Goal: Task Accomplishment & Management: Manage account settings

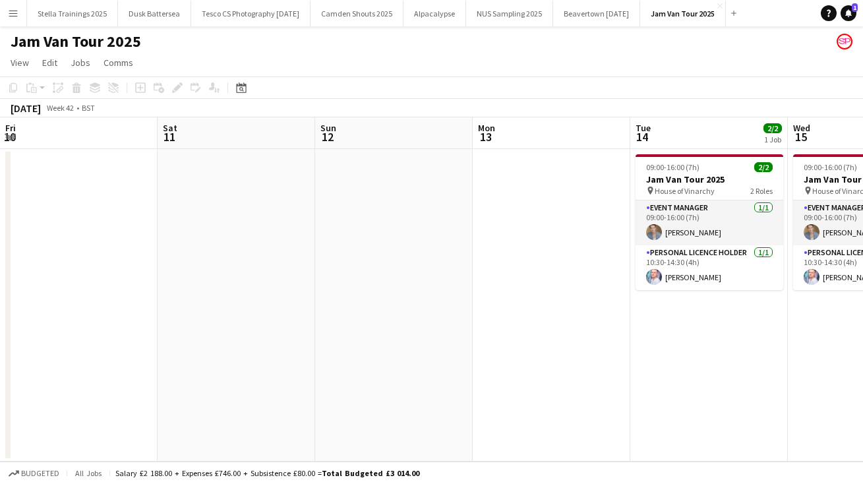
scroll to position [0, 535]
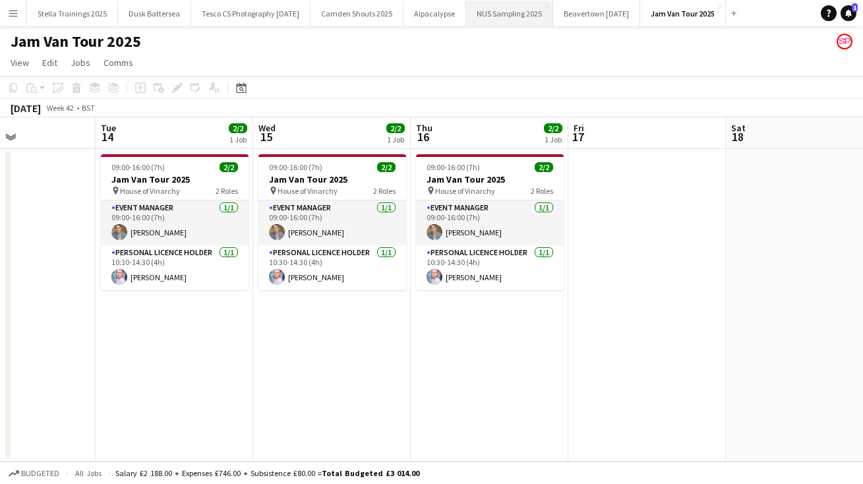
click at [547, 13] on button "NUS Sampling 2025 Close" at bounding box center [509, 14] width 87 height 26
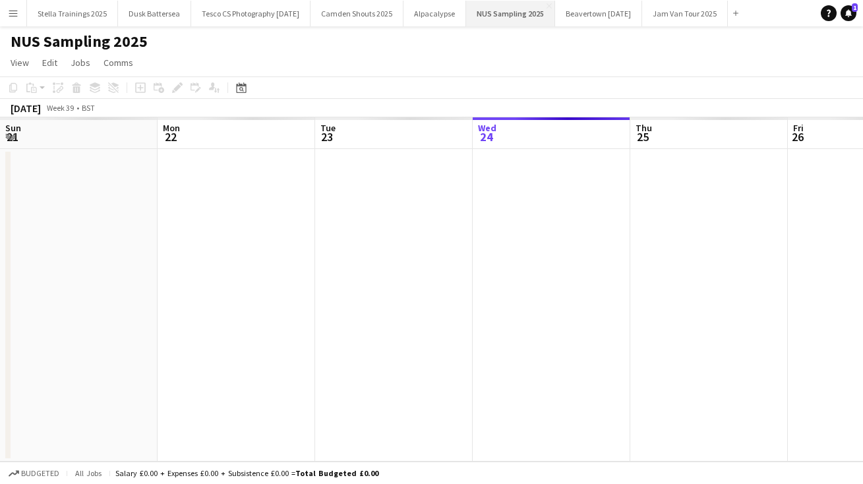
scroll to position [0, 315]
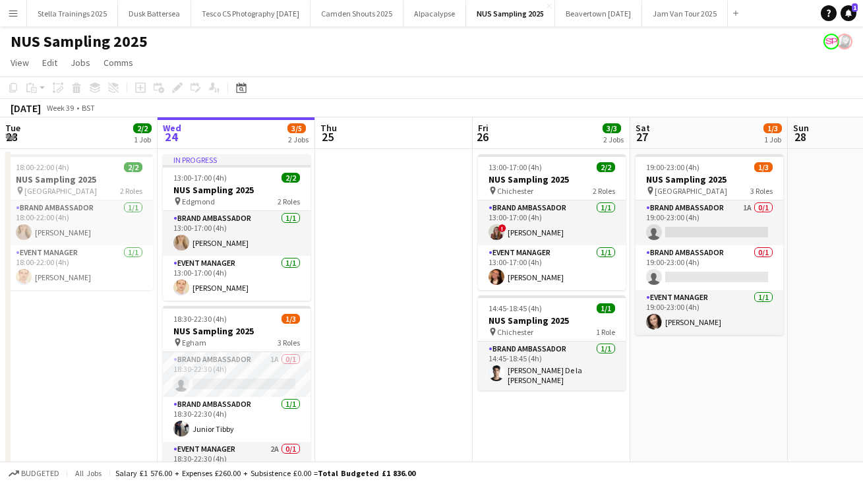
click at [351, 401] on app-date-cell at bounding box center [394, 332] width 158 height 366
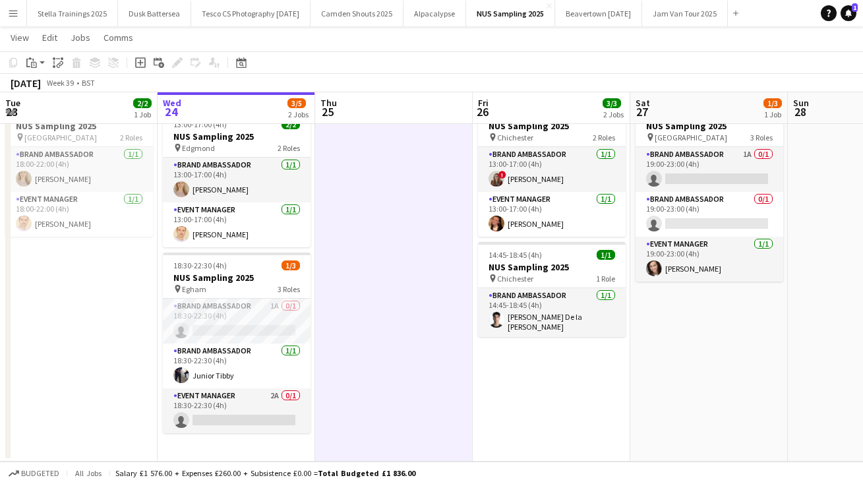
scroll to position [52, 0]
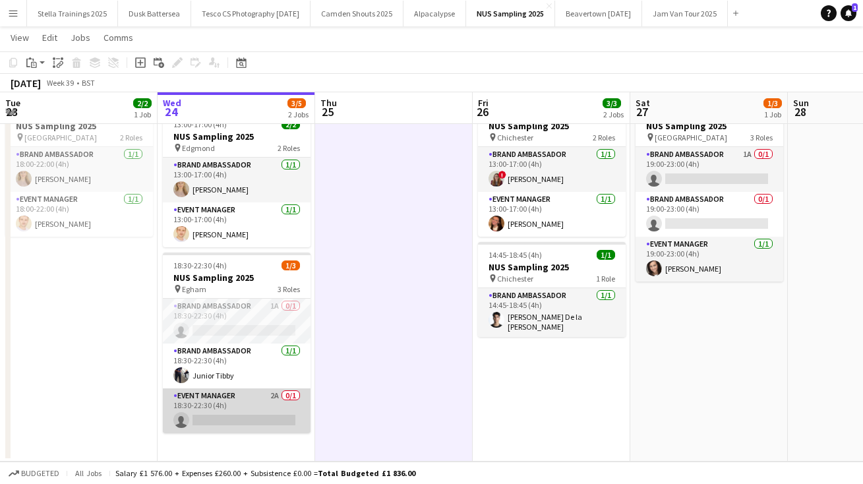
click at [207, 418] on app-card-role "Event Manager 2A 0/1 18:30-22:30 (4h) single-neutral-actions" at bounding box center [237, 410] width 148 height 45
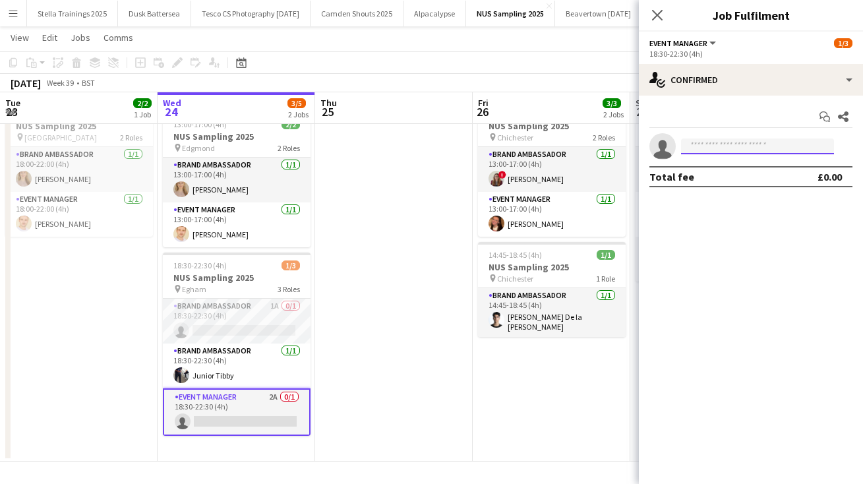
click at [712, 142] on input at bounding box center [757, 146] width 153 height 16
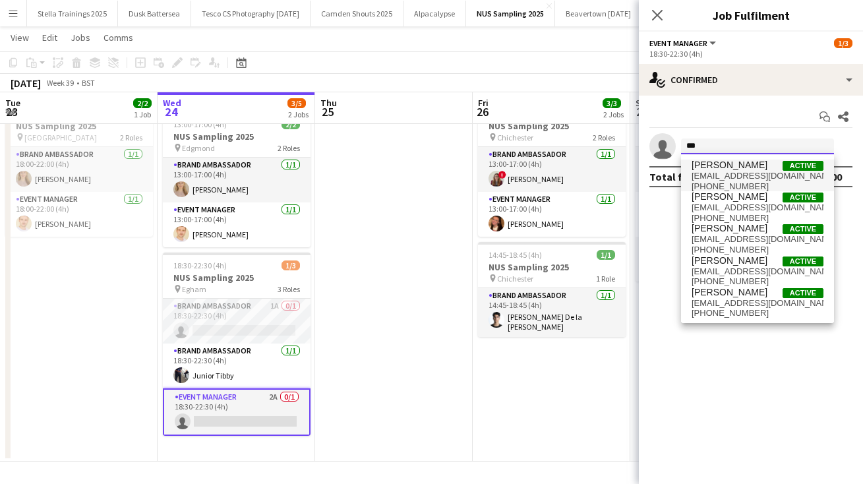
type input "***"
click at [726, 179] on span "delski11@yahoo.co.uk" at bounding box center [758, 176] width 132 height 11
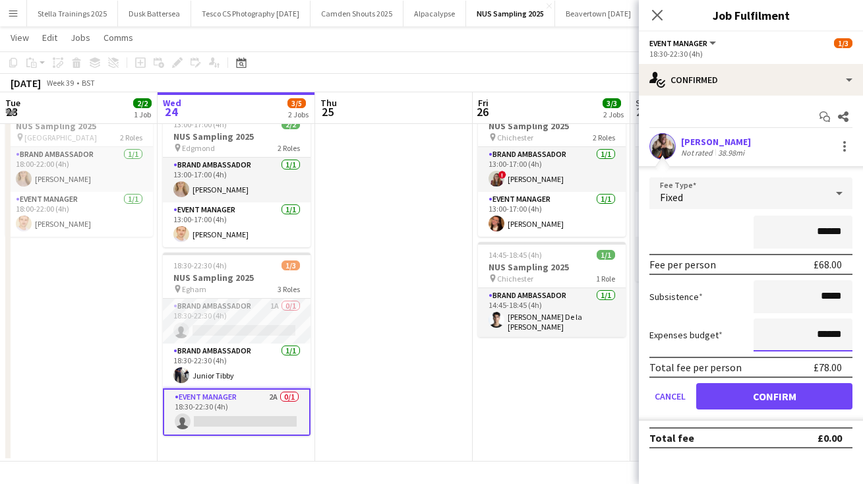
click at [822, 334] on input "******" at bounding box center [803, 334] width 99 height 33
type input "**"
type input "******"
click at [831, 297] on input "*****" at bounding box center [803, 296] width 99 height 33
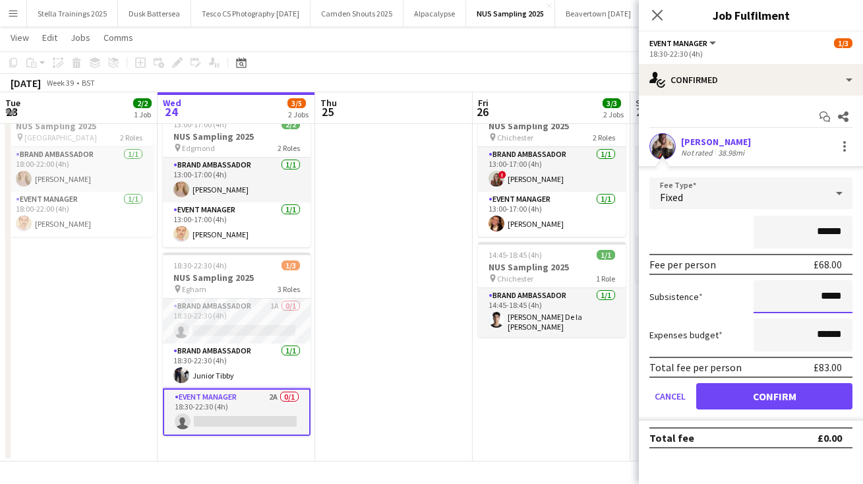
click at [843, 297] on input "*****" at bounding box center [803, 296] width 99 height 33
type input "**"
type input "******"
click at [772, 390] on button "Confirm" at bounding box center [774, 396] width 156 height 26
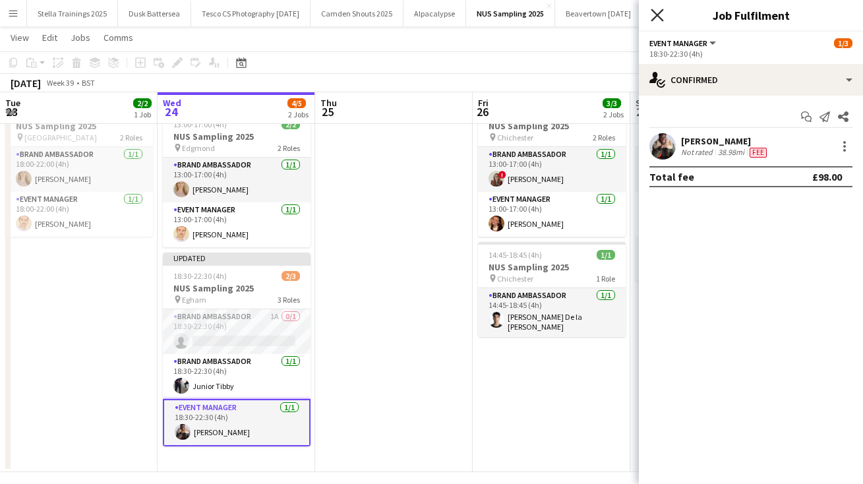
click at [659, 15] on icon "Close pop-in" at bounding box center [657, 15] width 13 height 13
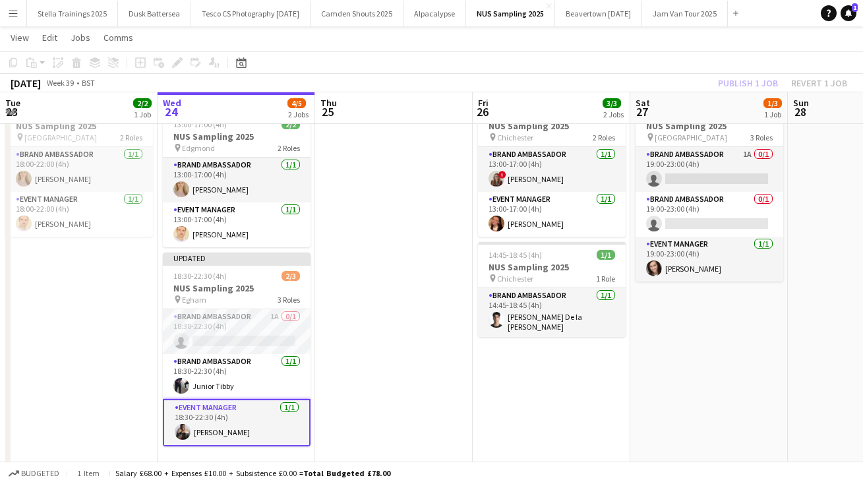
click at [659, 40] on app-page-menu "View Day view expanded Day view collapsed Month view Date picker Jump to today …" at bounding box center [431, 38] width 863 height 25
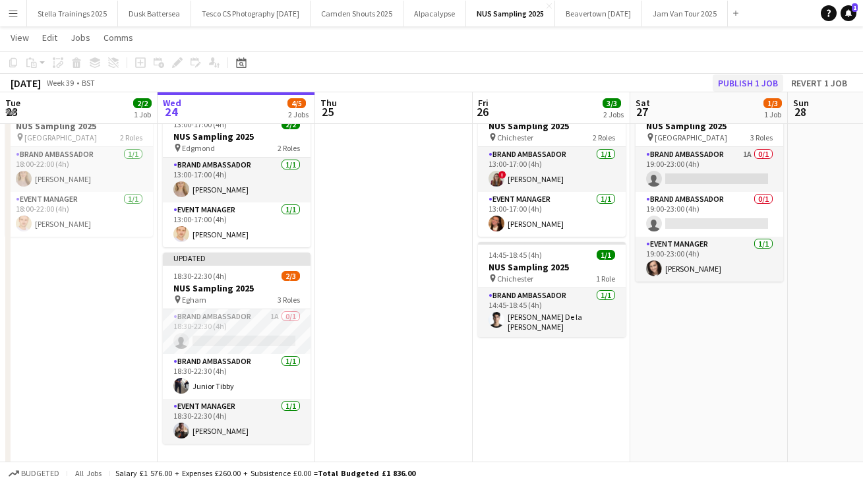
click at [730, 80] on button "Publish 1 job" at bounding box center [748, 82] width 71 height 17
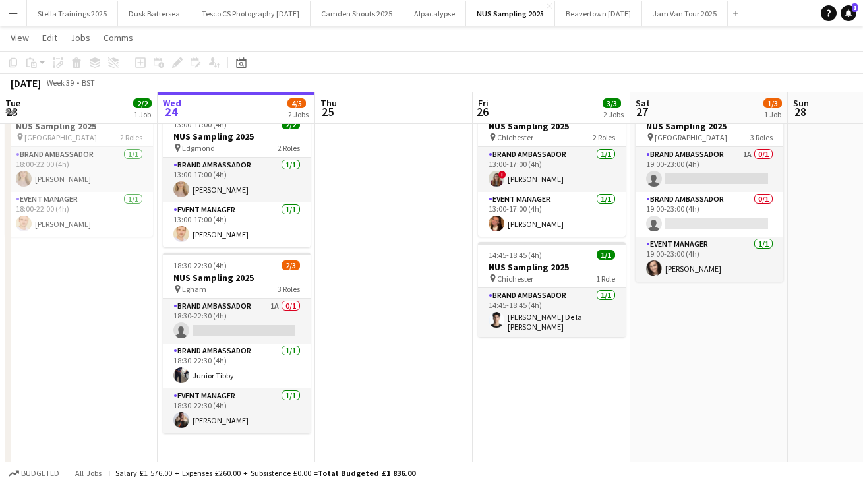
click at [4, 16] on button "Menu" at bounding box center [13, 13] width 26 height 26
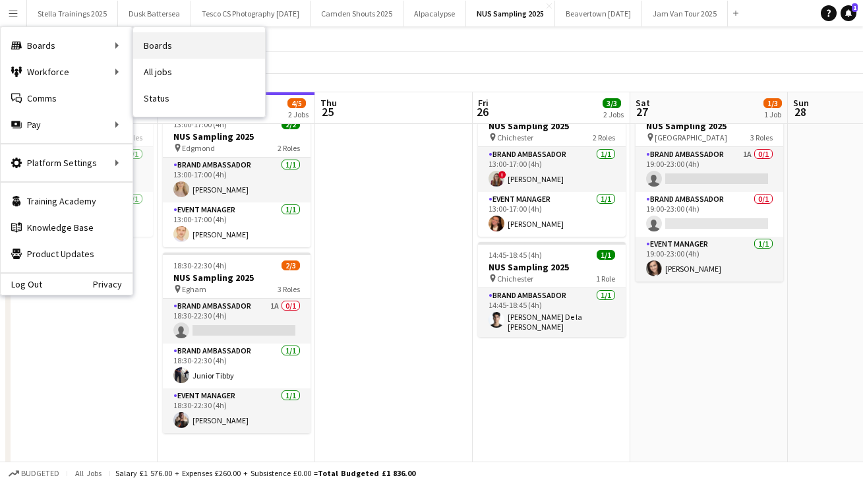
click at [165, 46] on link "Boards" at bounding box center [199, 45] width 132 height 26
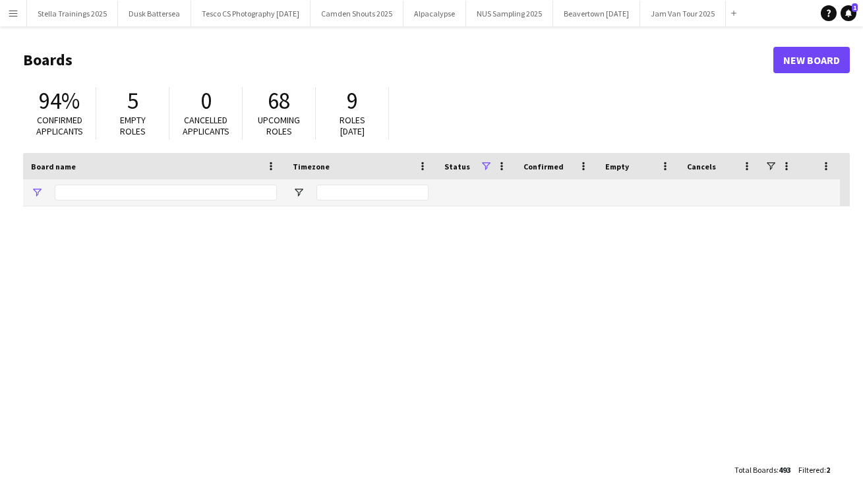
type input "****"
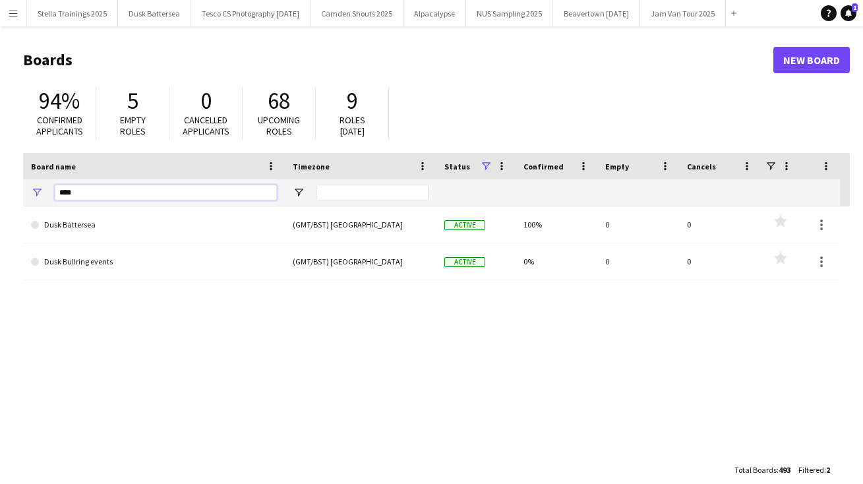
drag, startPoint x: 82, startPoint y: 192, endPoint x: -9, endPoint y: 174, distance: 92.7
click at [0, 174] on html "Menu Boards Boards Boards All jobs Status Workforce Workforce My Workforce Recr…" at bounding box center [431, 251] width 863 height 502
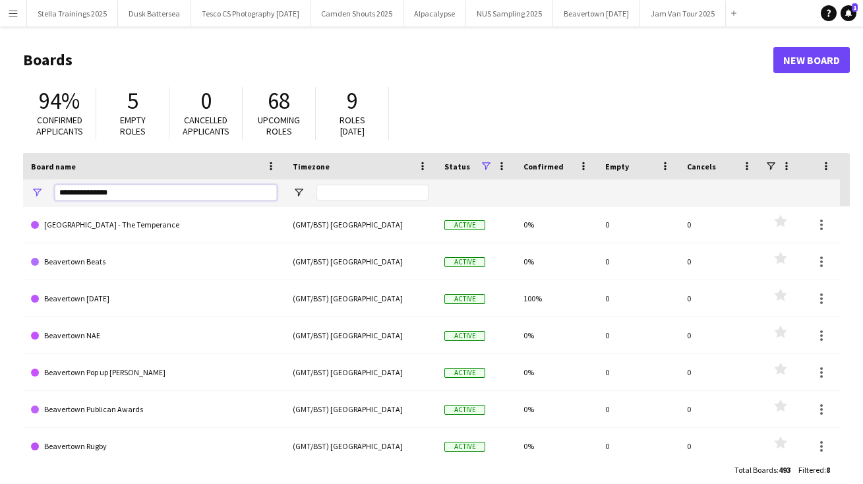
type input "**********"
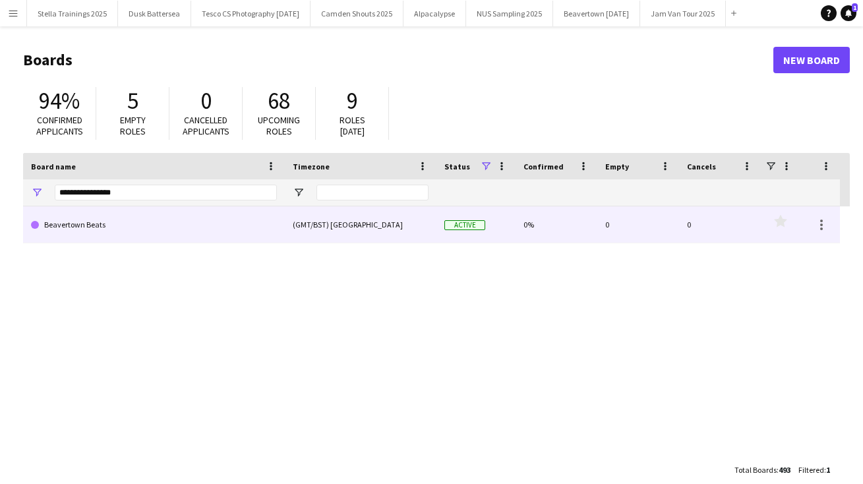
click at [96, 227] on link "Beavertown Beats" at bounding box center [154, 224] width 246 height 37
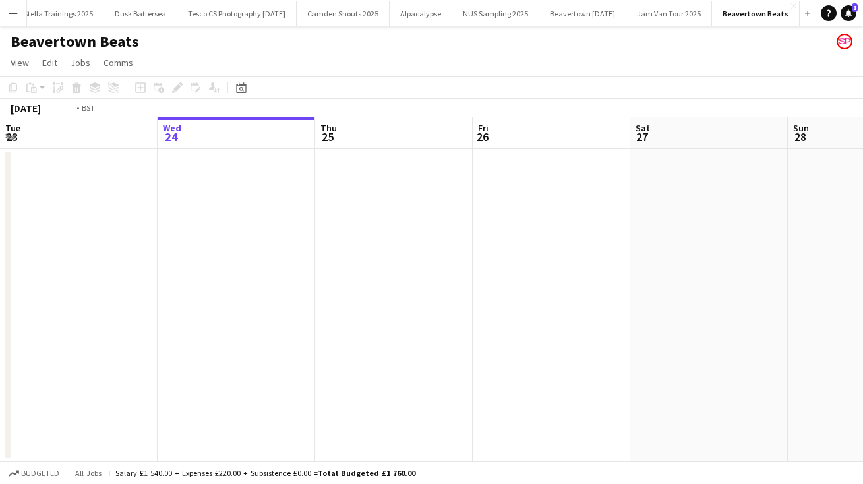
scroll to position [0, 351]
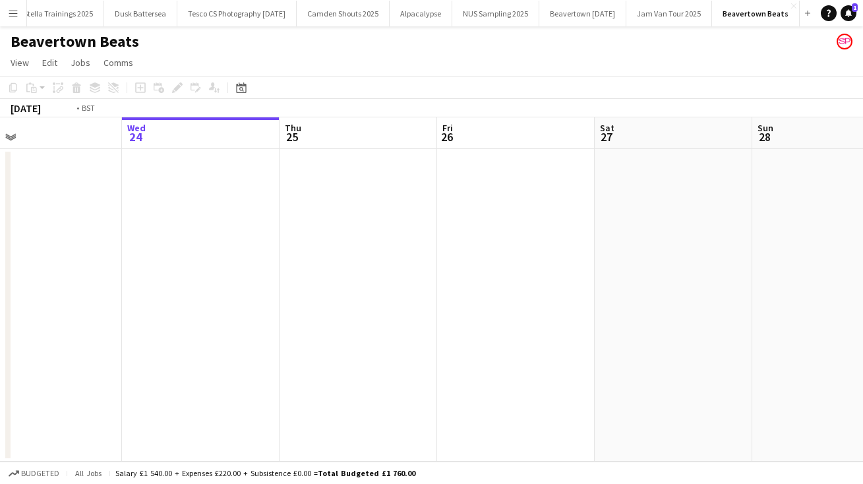
drag, startPoint x: 111, startPoint y: 278, endPoint x: 885, endPoint y: 237, distance: 775.7
click at [862, 237] on html "Menu Boards Boards Boards All jobs Status Workforce Workforce My Workforce Recr…" at bounding box center [431, 242] width 863 height 484
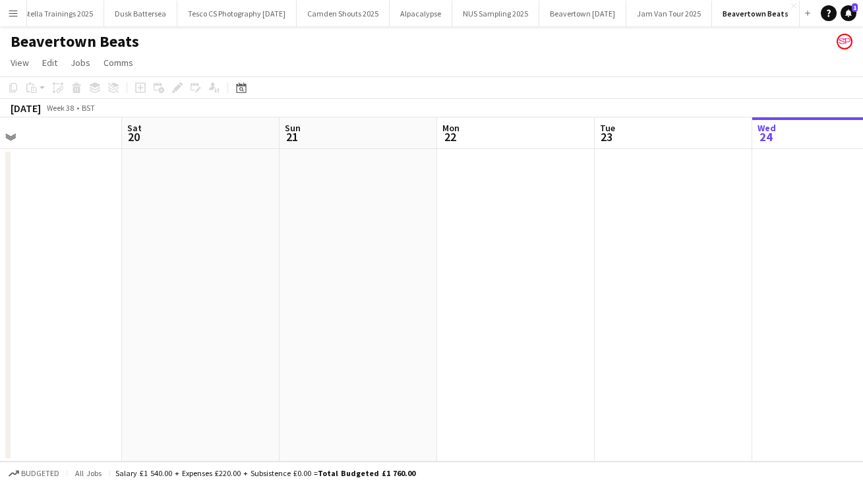
scroll to position [0, 0]
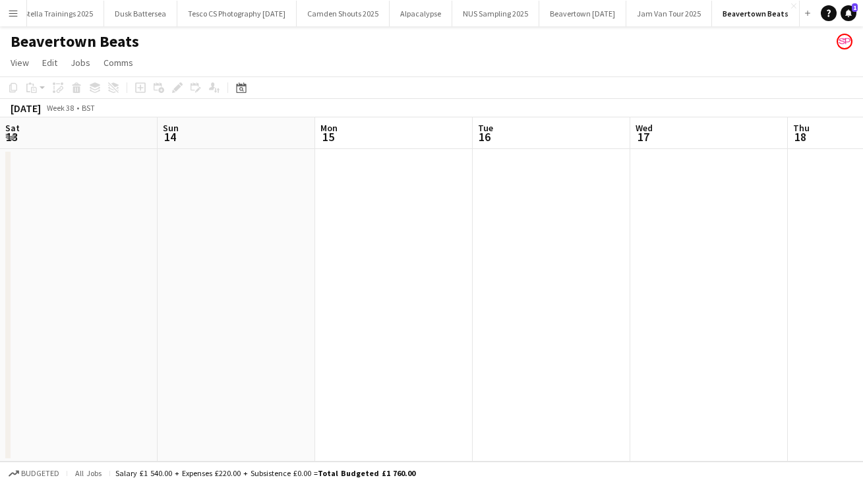
drag, startPoint x: 87, startPoint y: 301, endPoint x: 885, endPoint y: 268, distance: 799.0
click at [862, 268] on html "Menu Boards Boards Boards All jobs Status Workforce Workforce My Workforce Recr…" at bounding box center [431, 242] width 863 height 484
drag, startPoint x: 192, startPoint y: 299, endPoint x: 885, endPoint y: 153, distance: 708.7
click at [862, 153] on html "Menu Boards Boards Boards All jobs Status Workforce Workforce My Workforce Recr…" at bounding box center [431, 242] width 863 height 484
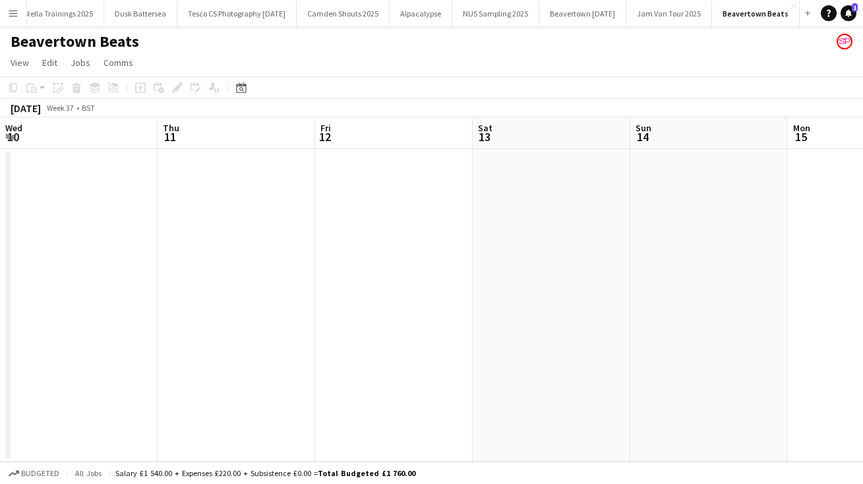
scroll to position [0, 386]
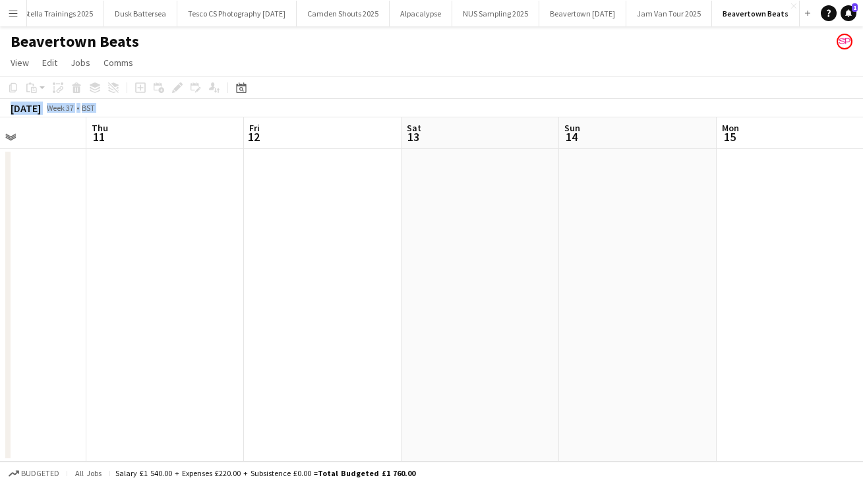
drag, startPoint x: 131, startPoint y: 206, endPoint x: 885, endPoint y: 59, distance: 768.4
click at [862, 59] on html "Menu Boards Boards Boards All jobs Status Workforce Workforce My Workforce Recr…" at bounding box center [431, 242] width 863 height 484
drag, startPoint x: 109, startPoint y: 252, endPoint x: 885, endPoint y: 217, distance: 777.4
click at [862, 217] on html "Menu Boards Boards Boards All jobs Status Workforce Workforce My Workforce Recr…" at bounding box center [431, 242] width 863 height 484
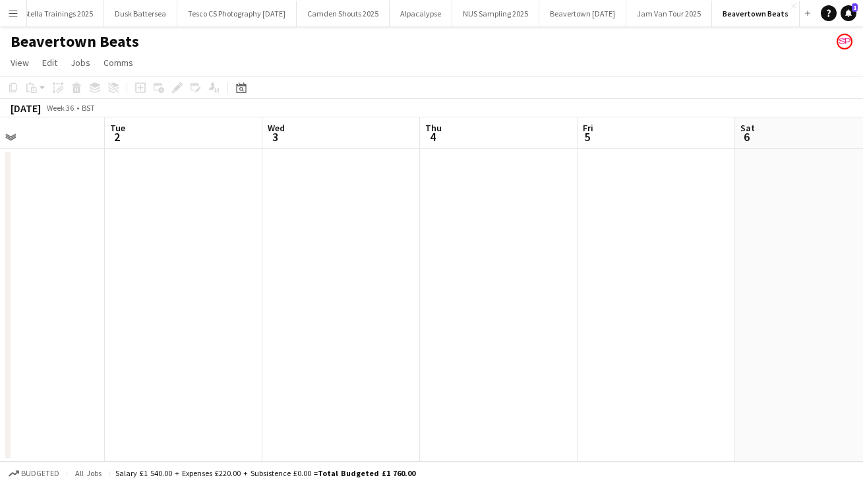
drag, startPoint x: 101, startPoint y: 245, endPoint x: 885, endPoint y: 185, distance: 786.8
click at [862, 185] on html "Menu Boards Boards Boards All jobs Status Workforce Workforce My Workforce Recr…" at bounding box center [431, 242] width 863 height 484
drag, startPoint x: 77, startPoint y: 235, endPoint x: 885, endPoint y: 203, distance: 808.9
click at [862, 203] on html "Menu Boards Boards Boards All jobs Status Workforce Workforce My Workforce Recr…" at bounding box center [431, 242] width 863 height 484
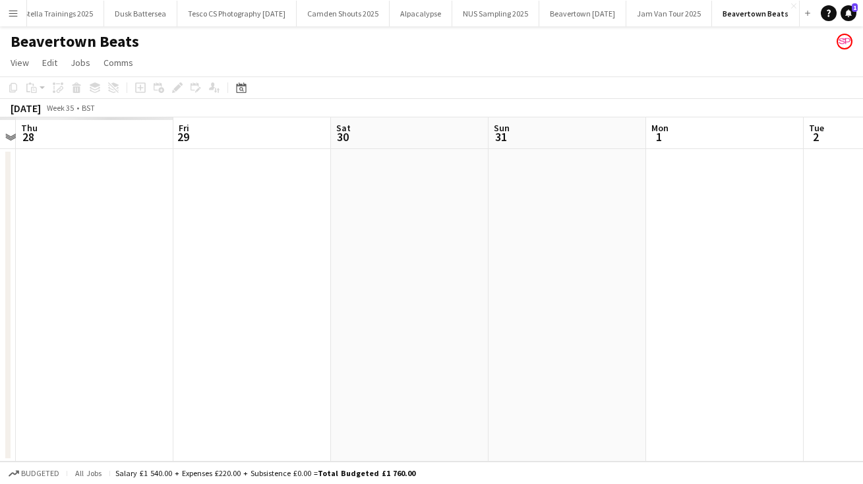
drag, startPoint x: 177, startPoint y: 236, endPoint x: 885, endPoint y: 232, distance: 708.7
click at [862, 232] on html "Menu Boards Boards Boards All jobs Status Workforce Workforce My Workforce Recr…" at bounding box center [431, 242] width 863 height 484
drag, startPoint x: 84, startPoint y: 227, endPoint x: 885, endPoint y: 207, distance: 801.9
click at [862, 207] on html "Menu Boards Boards Boards All jobs Status Workforce Workforce My Workforce Recr…" at bounding box center [431, 242] width 863 height 484
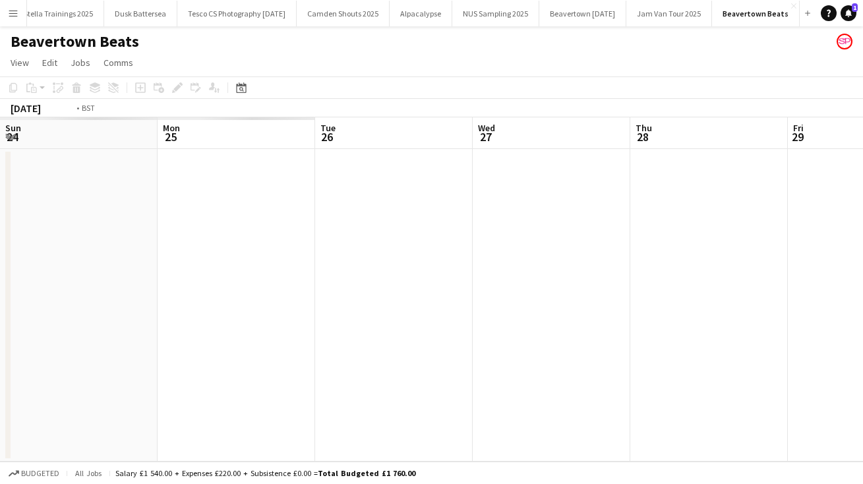
scroll to position [0, 388]
drag, startPoint x: 90, startPoint y: 241, endPoint x: 885, endPoint y: 172, distance: 798.7
click at [862, 172] on html "Menu Boards Boards Boards All jobs Status Workforce Workforce My Workforce Recr…" at bounding box center [431, 242] width 863 height 484
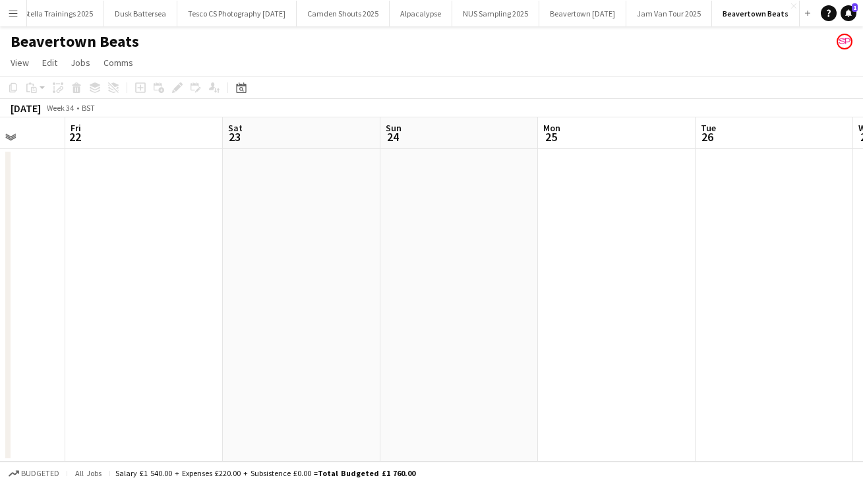
drag, startPoint x: 129, startPoint y: 229, endPoint x: 885, endPoint y: 204, distance: 756.6
click at [862, 204] on html "Menu Boards Boards Boards All jobs Status Workforce Workforce My Workforce Recr…" at bounding box center [431, 242] width 863 height 484
drag, startPoint x: 80, startPoint y: 227, endPoint x: 885, endPoint y: 206, distance: 805.2
click at [862, 206] on html "Menu Boards Boards Boards All jobs Status Workforce Workforce My Workforce Recr…" at bounding box center [431, 242] width 863 height 484
drag, startPoint x: 240, startPoint y: 248, endPoint x: 885, endPoint y: 217, distance: 646.2
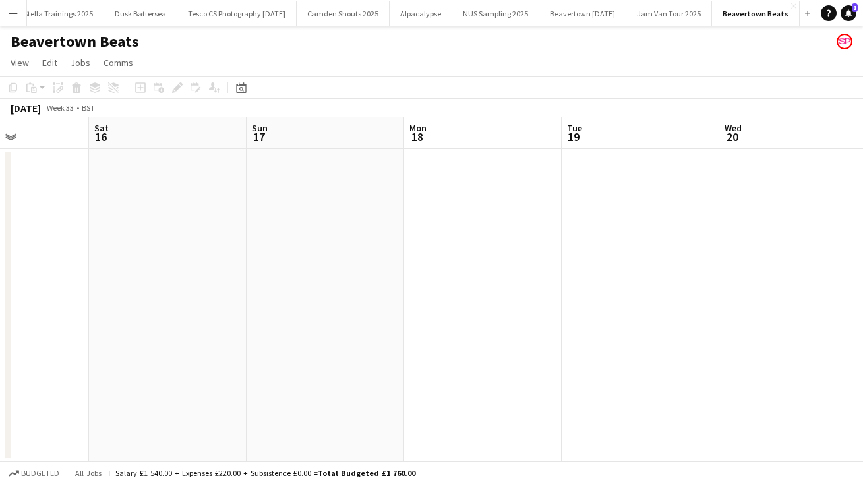
click at [862, 217] on html "Menu Boards Boards Boards All jobs Status Workforce Workforce My Workforce Recr…" at bounding box center [431, 242] width 863 height 484
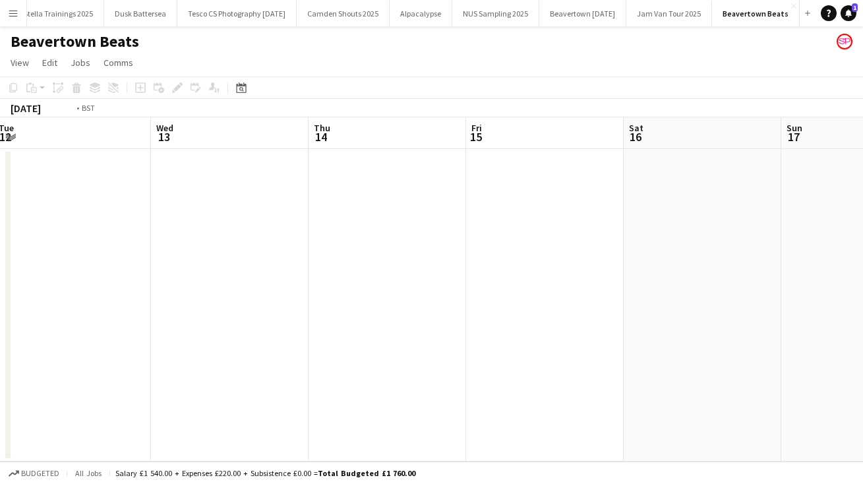
drag, startPoint x: 152, startPoint y: 239, endPoint x: 885, endPoint y: 172, distance: 736.2
click at [862, 172] on html "Menu Boards Boards Boards All jobs Status Workforce Workforce My Workforce Recr…" at bounding box center [431, 242] width 863 height 484
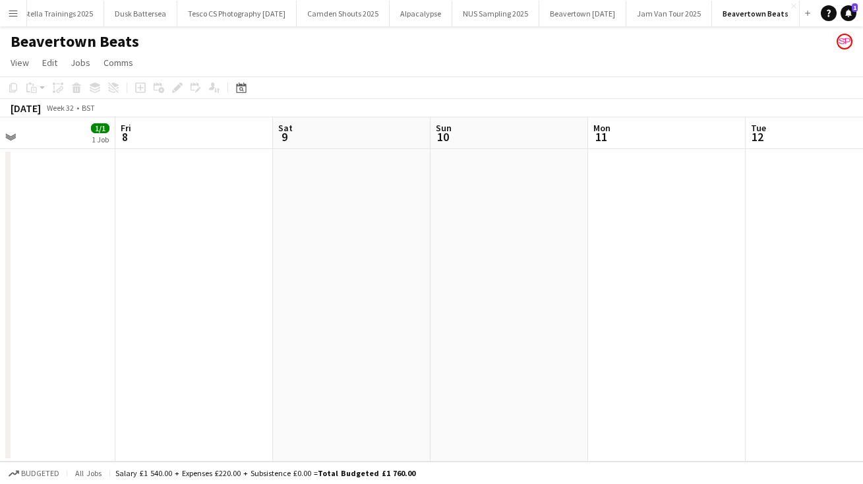
drag, startPoint x: 136, startPoint y: 214, endPoint x: 885, endPoint y: 208, distance: 749.6
click at [862, 208] on html "Menu Boards Boards Boards All jobs Status Workforce Workforce My Workforce Recr…" at bounding box center [431, 242] width 863 height 484
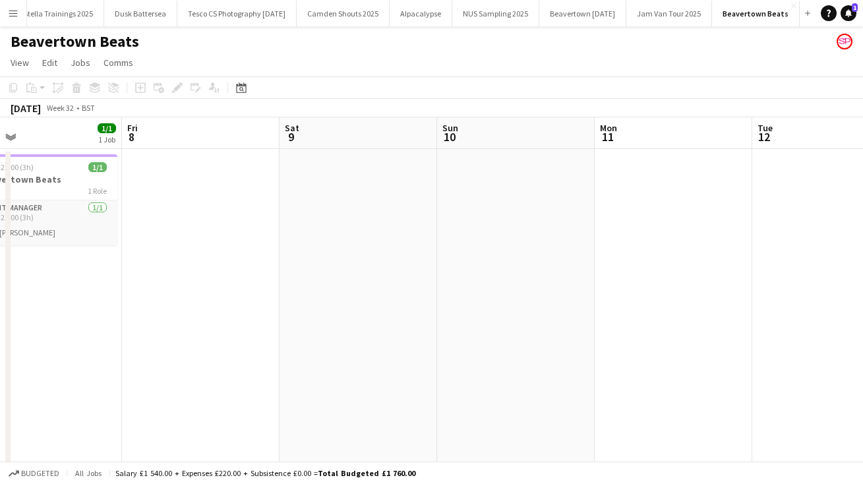
drag, startPoint x: 149, startPoint y: 320, endPoint x: 885, endPoint y: 312, distance: 736.4
click at [862, 312] on html "Menu Boards Boards Boards All jobs Status Workforce Workforce My Workforce Recr…" at bounding box center [431, 257] width 863 height 514
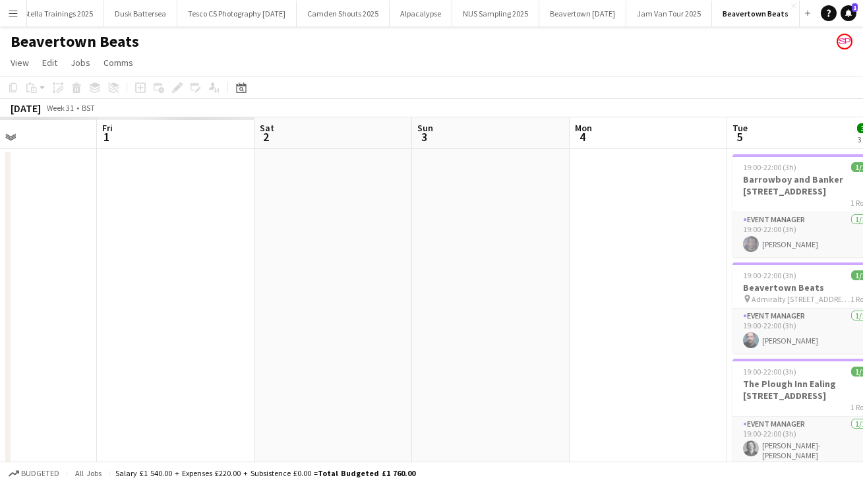
drag, startPoint x: 356, startPoint y: 324, endPoint x: 885, endPoint y: 324, distance: 529.4
click at [862, 324] on html "Menu Boards Boards Boards All jobs Status Workforce Workforce My Workforce Recr…" at bounding box center [431, 257] width 863 height 514
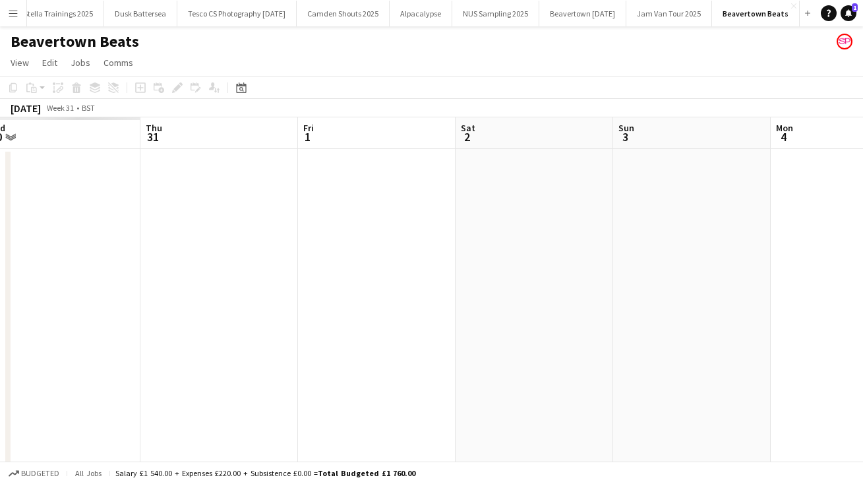
drag, startPoint x: 169, startPoint y: 297, endPoint x: 885, endPoint y: 297, distance: 715.9
click at [862, 297] on html "Menu Boards Boards Boards All jobs Status Workforce Workforce My Workforce Recr…" at bounding box center [431, 257] width 863 height 514
drag, startPoint x: 346, startPoint y: 273, endPoint x: 885, endPoint y: 235, distance: 540.6
click at [862, 235] on html "Menu Boards Boards Boards All jobs Status Workforce Workforce My Workforce Recr…" at bounding box center [431, 257] width 863 height 514
drag, startPoint x: 265, startPoint y: 230, endPoint x: 885, endPoint y: 201, distance: 621.0
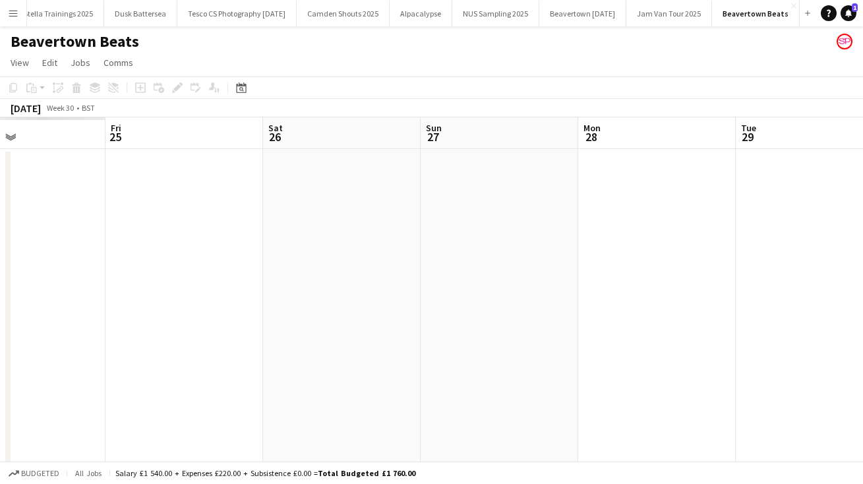
click at [862, 201] on html "Menu Boards Boards Boards All jobs Status Workforce Workforce My Workforce Recr…" at bounding box center [431, 257] width 863 height 514
drag, startPoint x: 218, startPoint y: 243, endPoint x: 885, endPoint y: 196, distance: 669.5
click at [862, 196] on html "Menu Boards Boards Boards All jobs Status Workforce Workforce My Workforce Recr…" at bounding box center [431, 257] width 863 height 514
drag, startPoint x: 216, startPoint y: 232, endPoint x: 885, endPoint y: 225, distance: 669.8
click at [862, 225] on html "Menu Boards Boards Boards All jobs Status Workforce Workforce My Workforce Recr…" at bounding box center [431, 257] width 863 height 514
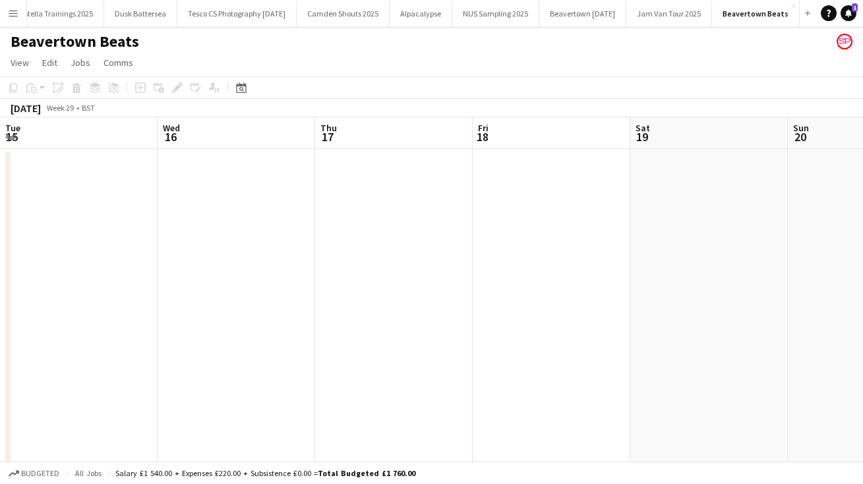
drag, startPoint x: 159, startPoint y: 270, endPoint x: 885, endPoint y: 250, distance: 726.8
click at [862, 250] on html "Menu Boards Boards Boards All jobs Status Workforce Workforce My Workforce Recr…" at bounding box center [431, 257] width 863 height 514
drag, startPoint x: 160, startPoint y: 243, endPoint x: 885, endPoint y: 197, distance: 726.6
click at [862, 197] on html "Menu Boards Boards Boards All jobs Status Workforce Workforce My Workforce Recr…" at bounding box center [431, 257] width 863 height 514
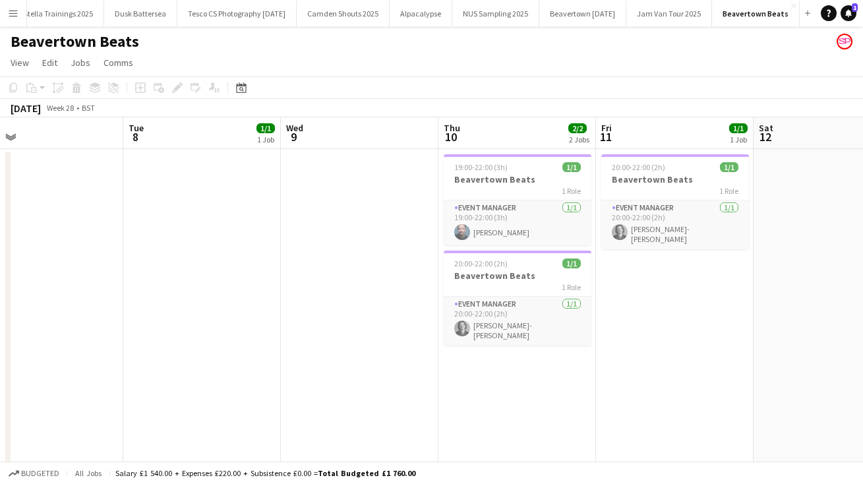
drag, startPoint x: 176, startPoint y: 233, endPoint x: 885, endPoint y: 219, distance: 709.5
click at [862, 219] on html "Menu Boards Boards Boards All jobs Status Workforce Workforce My Workforce Recr…" at bounding box center [431, 257] width 863 height 514
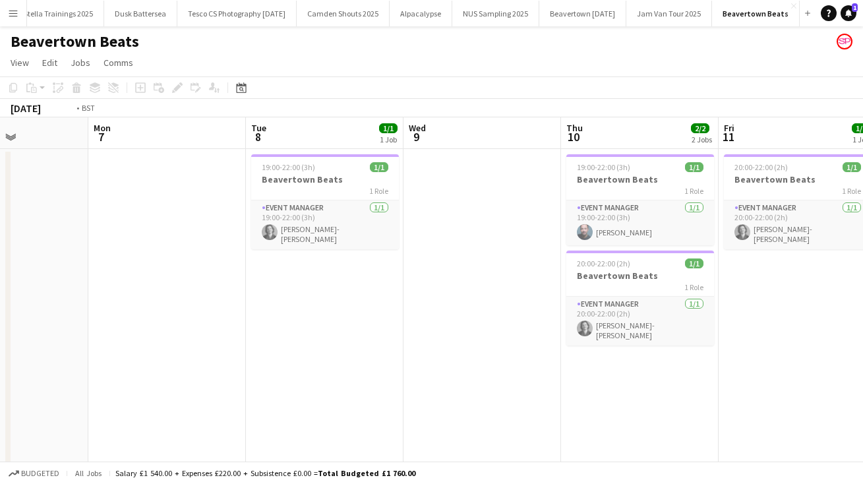
drag, startPoint x: 69, startPoint y: 379, endPoint x: 885, endPoint y: 372, distance: 816.2
click at [862, 372] on html "Menu Boards Boards Boards All jobs Status Workforce Workforce My Workforce Recr…" at bounding box center [431, 257] width 863 height 514
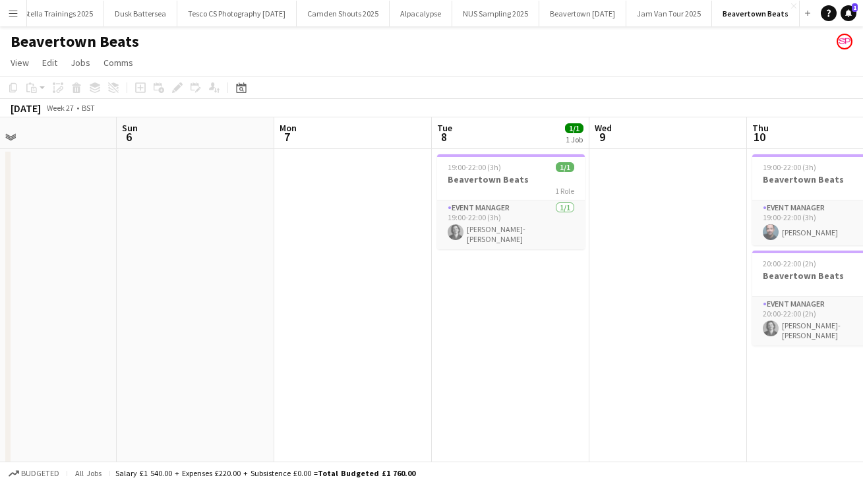
drag, startPoint x: 149, startPoint y: 363, endPoint x: 885, endPoint y: 287, distance: 740.3
click at [862, 287] on html "Menu Boards Boards Boards All jobs Status Workforce Workforce My Workforce Recr…" at bounding box center [431, 257] width 863 height 514
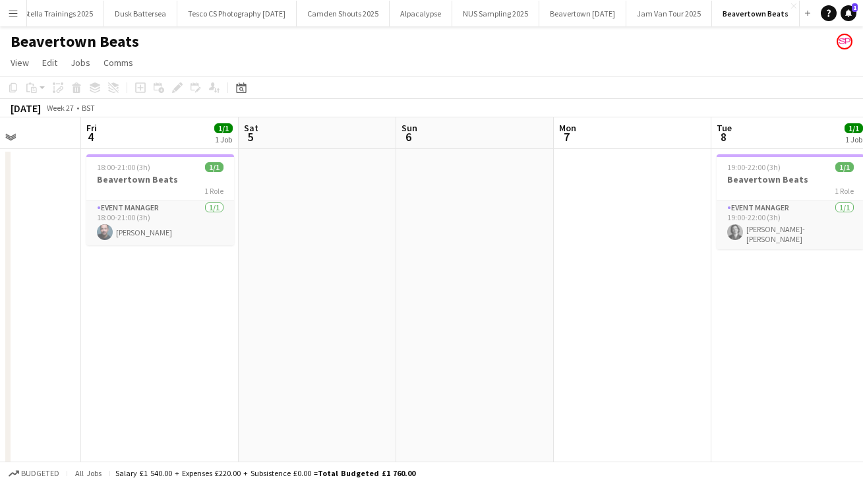
scroll to position [0, 410]
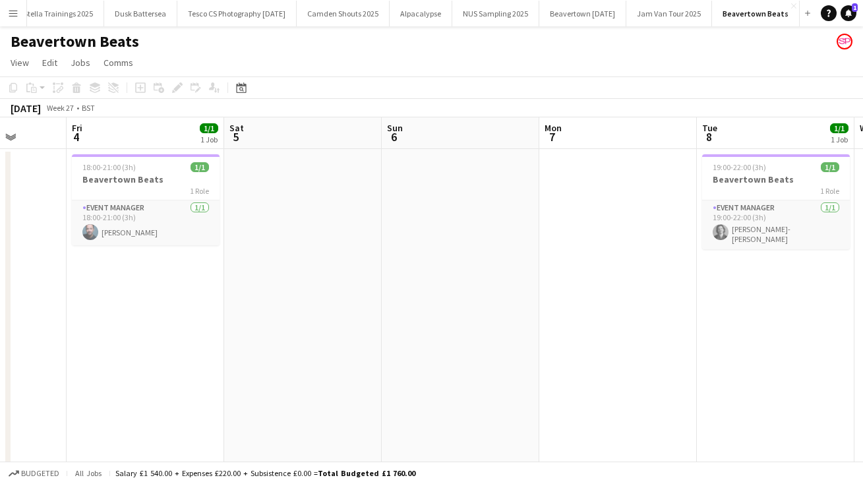
drag, startPoint x: 112, startPoint y: 312, endPoint x: 885, endPoint y: 295, distance: 773.5
click at [862, 295] on html "Menu Boards Boards Boards All jobs Status Workforce Workforce My Workforce Recr…" at bounding box center [431, 257] width 863 height 514
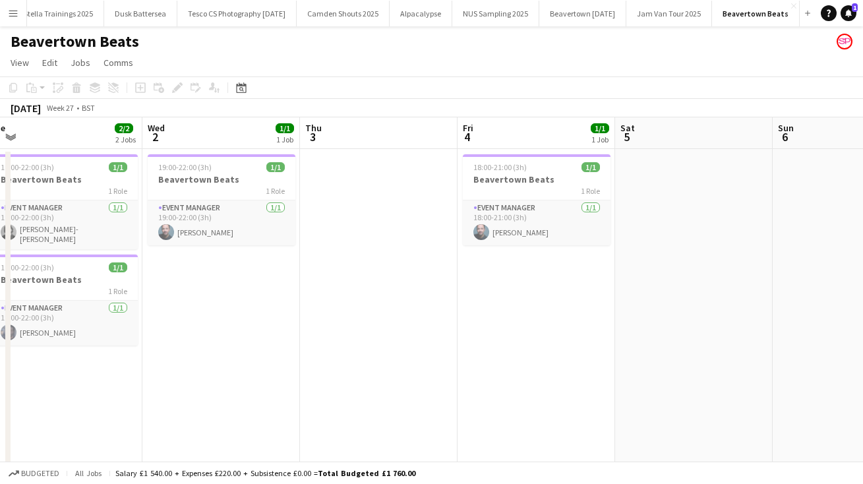
drag, startPoint x: 213, startPoint y: 367, endPoint x: 885, endPoint y: 343, distance: 672.9
click at [862, 343] on html "Menu Boards Boards Boards All jobs Status Workforce Workforce My Workforce Recr…" at bounding box center [431, 257] width 863 height 514
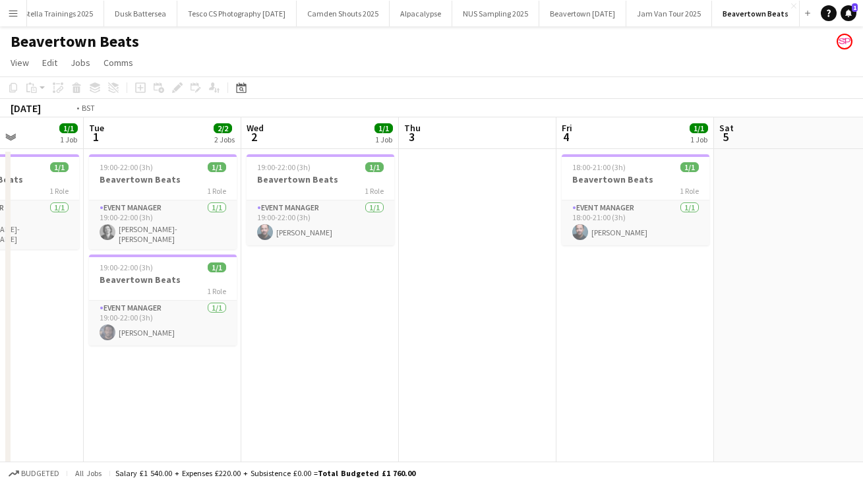
drag
click at [862, 342] on html "Menu Boards Boards Boards All jobs Status Workforce Workforce My Workforce Recr…" at bounding box center [431, 257] width 863 height 514
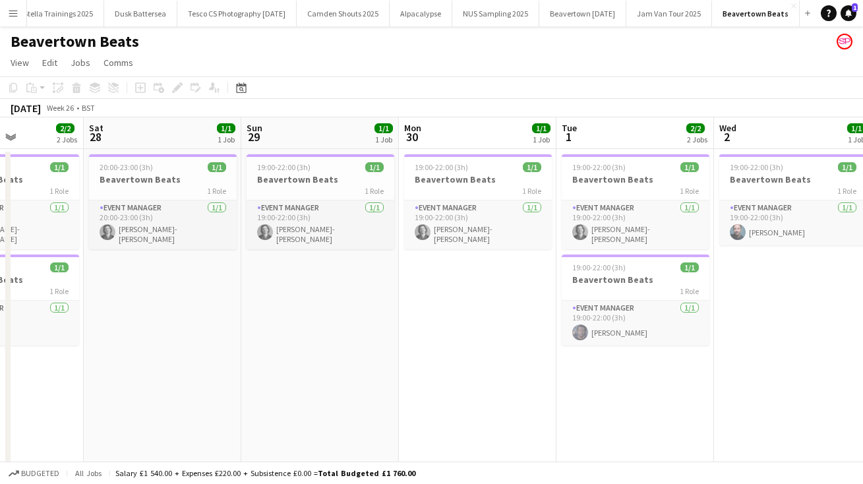
scroll to position [0, 425]
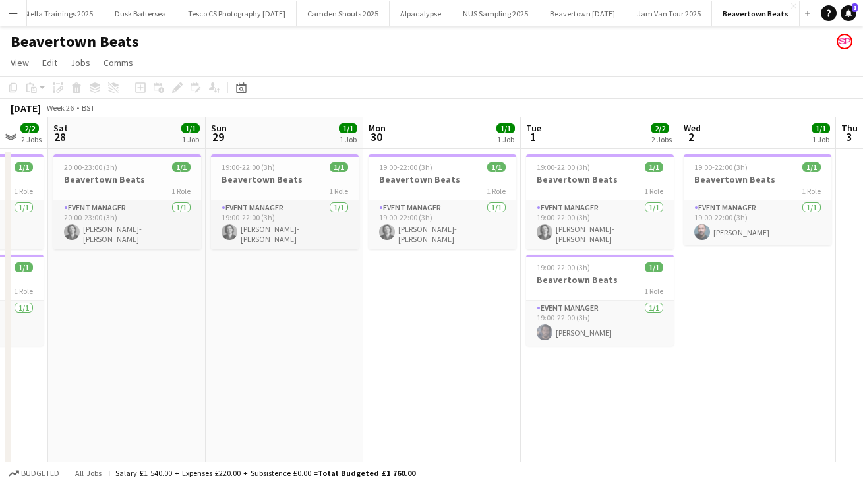
click at [862, 307] on html "Menu Boards Boards Boards All jobs Status Workforce Workforce My Workforce Recr…" at bounding box center [431, 257] width 863 height 514
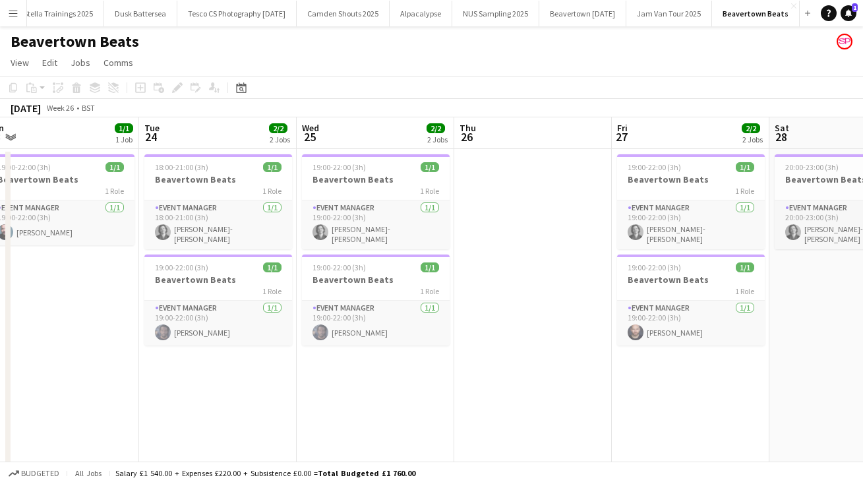
click at [862, 374] on html "Menu Boards Boards Boards All jobs Status Workforce Workforce My Workforce Recr…" at bounding box center [431, 257] width 863 height 514
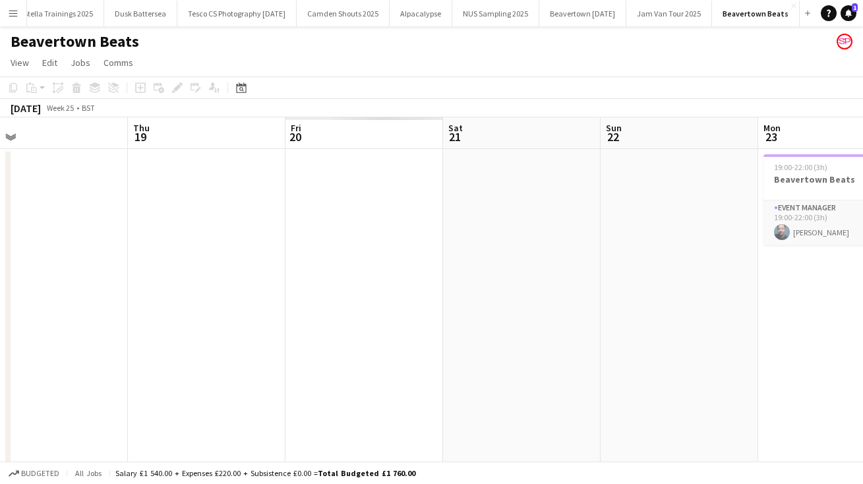
click at [862, 415] on html "Menu Boards Boards Boards All jobs Status Workforce Workforce My Workforce Recr…" at bounding box center [431, 257] width 863 height 514
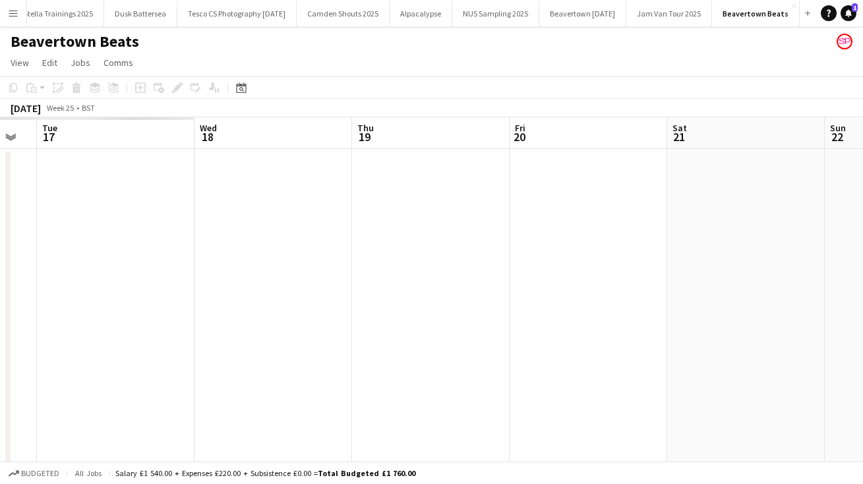
click at [862, 361] on html "Menu Boards Boards Boards All jobs Status Workforce Workforce My Workforce Recr…" at bounding box center [431, 257] width 863 height 514
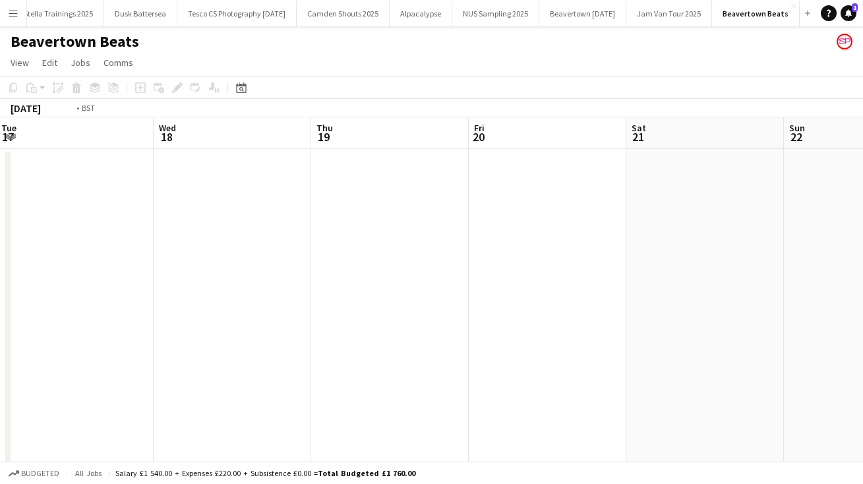
scroll to position [0, 426]
click at [862, 308] on html "Menu Boards Boards Boards All jobs Status Workforce Workforce My Workforce Recr…" at bounding box center [431, 257] width 863 height 514
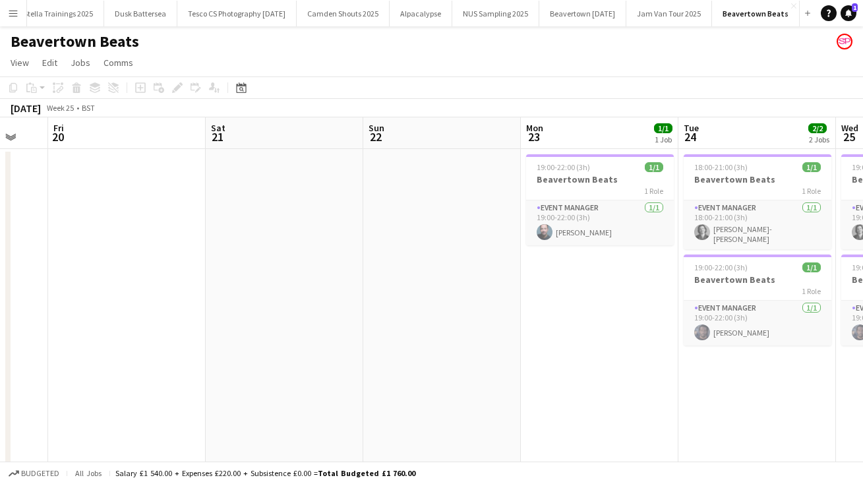
scroll to position [0, 357]
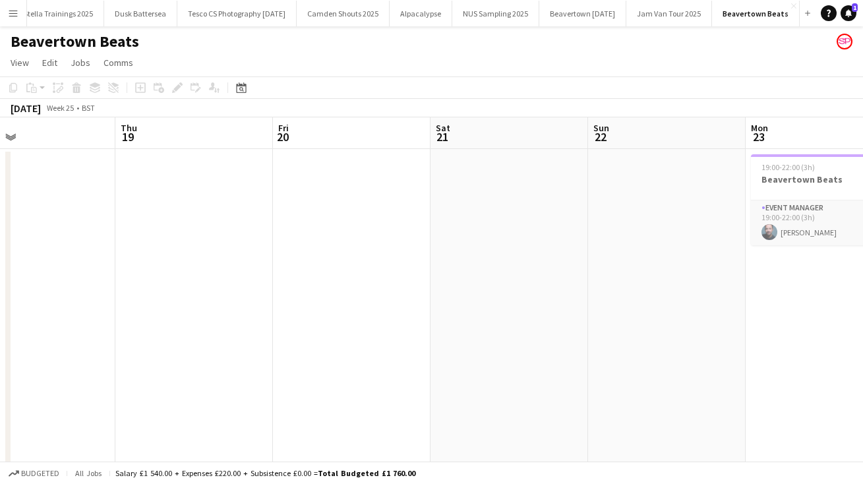
click at [0, 361] on html "Menu Boards Boards Boards All jobs Status Workforce Workforce My Workforce Recr…" at bounding box center [431, 257] width 863 height 514
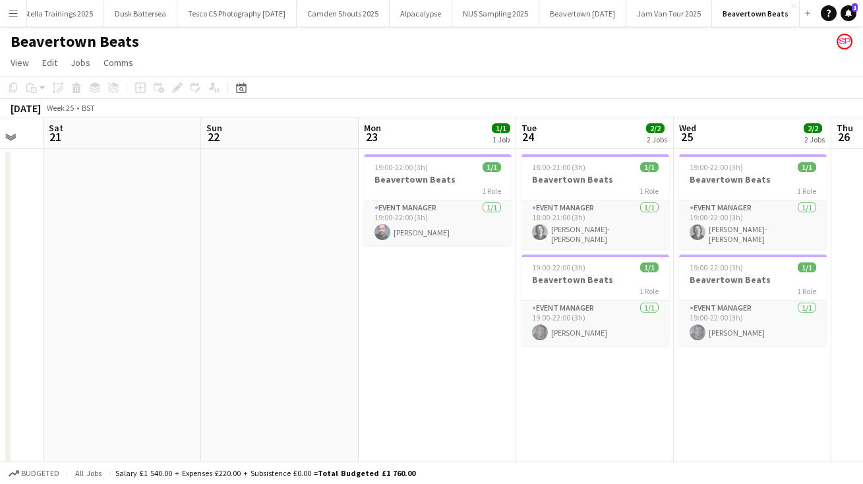
click at [16, 344] on app-calendar-viewport "Wed 18 Thu 19 Fri 20 Sat 21 Sun 22 Mon 23 1/1 1 Job Tue 24 2/2 2 Jobs Wed 25 2/…" at bounding box center [431, 304] width 863 height 374
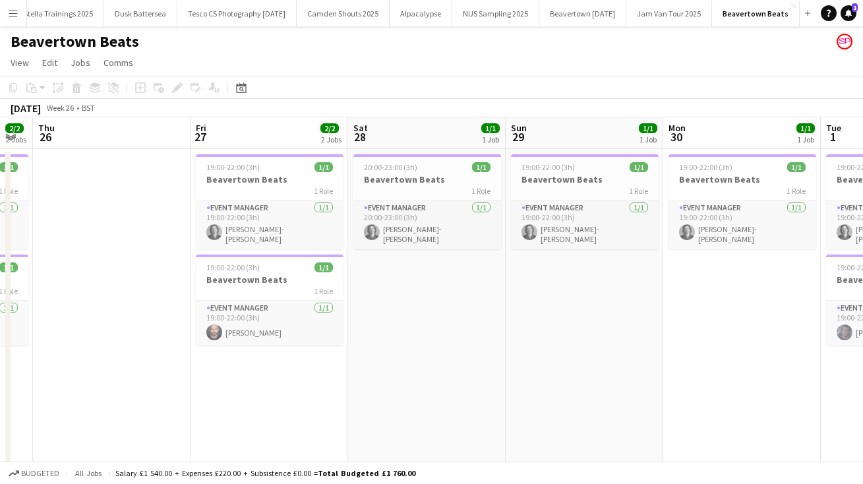
scroll to position [0, 451]
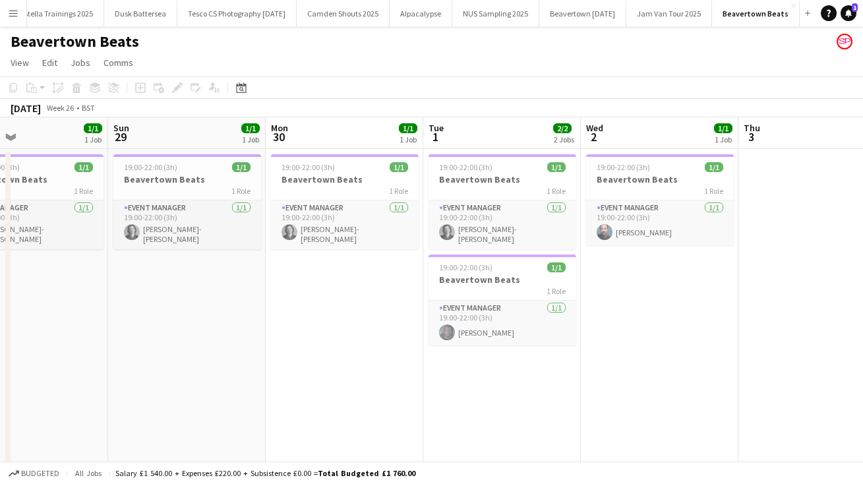
drag, startPoint x: 734, startPoint y: 376, endPoint x: 348, endPoint y: 346, distance: 386.9
click at [348, 347] on app-calendar-viewport "Wed 25 2/2 2 Jobs Thu 26 Fri 27 2/2 2 Jobs Sat 28 1/1 1 Job Sun 29 1/1 1 Job Mo…" at bounding box center [431, 304] width 863 height 374
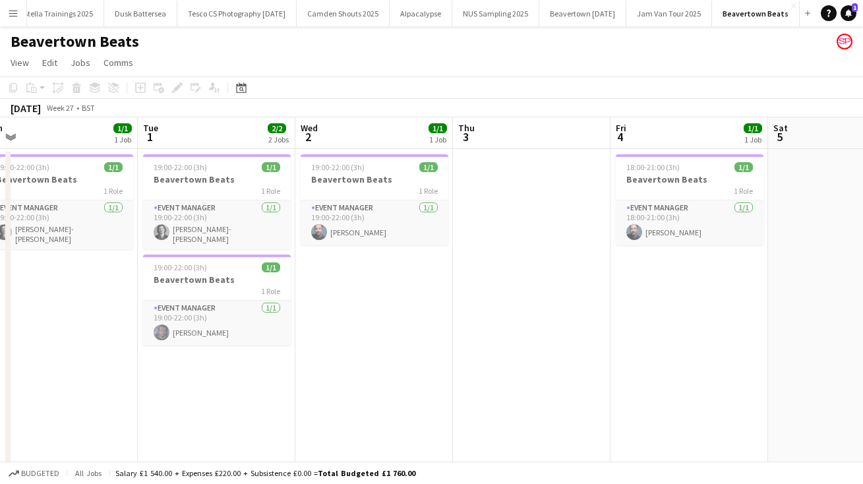
scroll to position [0, 560]
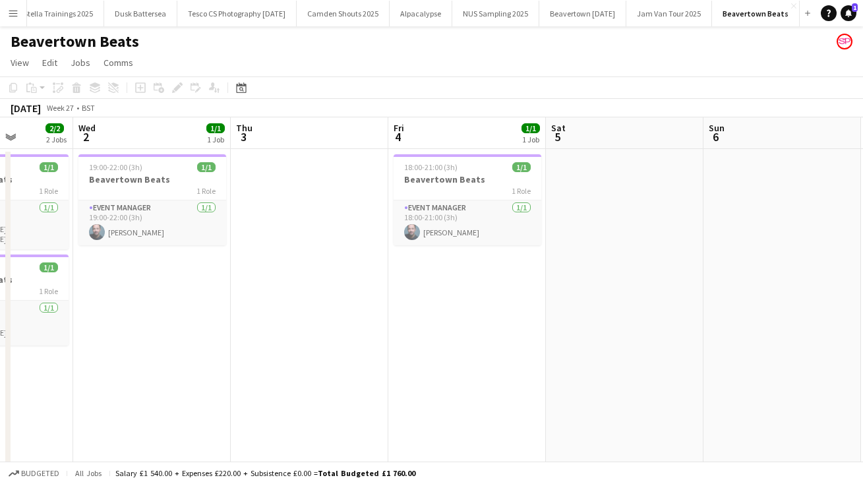
drag, startPoint x: 781, startPoint y: 431, endPoint x: 268, endPoint y: 396, distance: 514.1
click at [269, 396] on app-calendar-viewport "Sat 28 1/1 1 Job Sun 29 1/1 1 Job Mon 30 1/1 1 Job Tue 1 2/2 2 Jobs Wed 2 1/1 1…" at bounding box center [431, 304] width 863 height 374
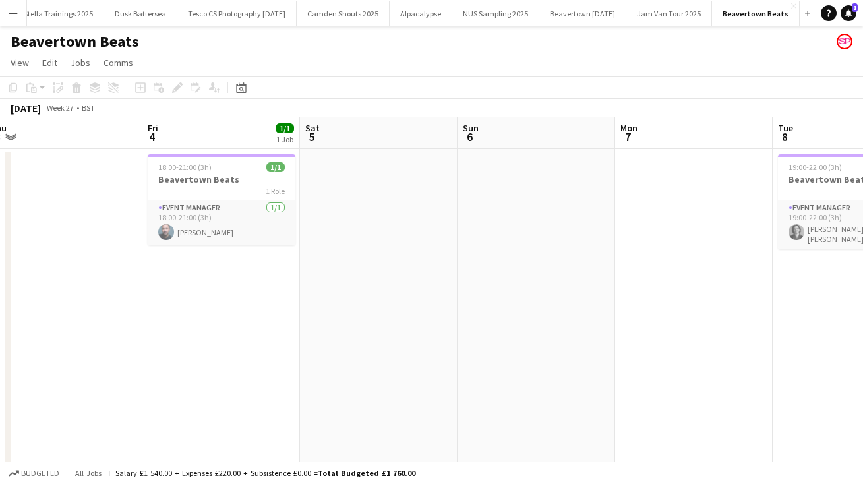
drag, startPoint x: 720, startPoint y: 400, endPoint x: 296, endPoint y: 368, distance: 425.1
click at [296, 368] on app-calendar-viewport "Mon 30 1/1 1 Job Tue 1 2/2 2 Jobs Wed 2 1/1 1 Job Thu 3 Fri 4 1/1 1 Job Sat 5 S…" at bounding box center [431, 304] width 863 height 374
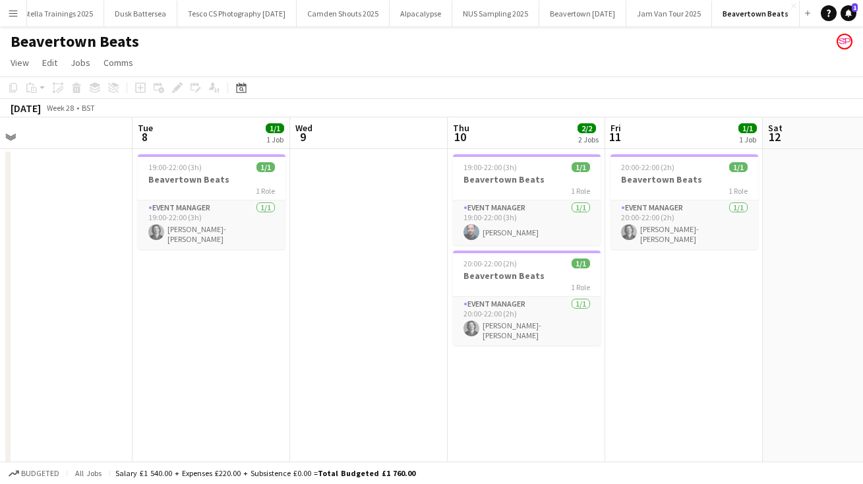
drag, startPoint x: 730, startPoint y: 374, endPoint x: 280, endPoint y: 335, distance: 451.3
click at [280, 336] on app-calendar-viewport "Fri 4 1/1 1 Job Sat 5 Sun 6 Mon 7 Tue 8 1/1 1 Job Wed 9 Thu 10 2/2 2 Jobs Fri 1…" at bounding box center [431, 304] width 863 height 374
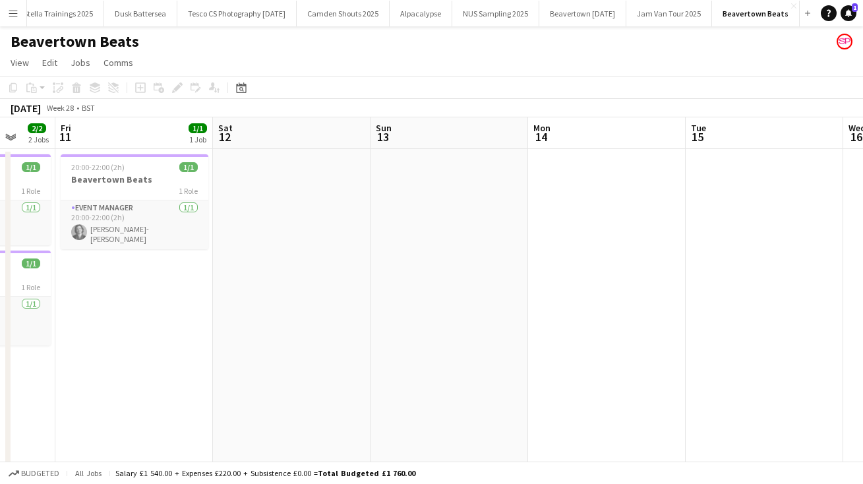
drag, startPoint x: 710, startPoint y: 403, endPoint x: 153, endPoint y: 382, distance: 557.4
click at [154, 383] on app-calendar-viewport "Tue 8 1/1 1 Job Wed 9 Thu 10 2/2 2 Jobs Fri 11 1/1 1 Job Sat 12 Sun 13 Mon 14 T…" at bounding box center [431, 304] width 863 height 374
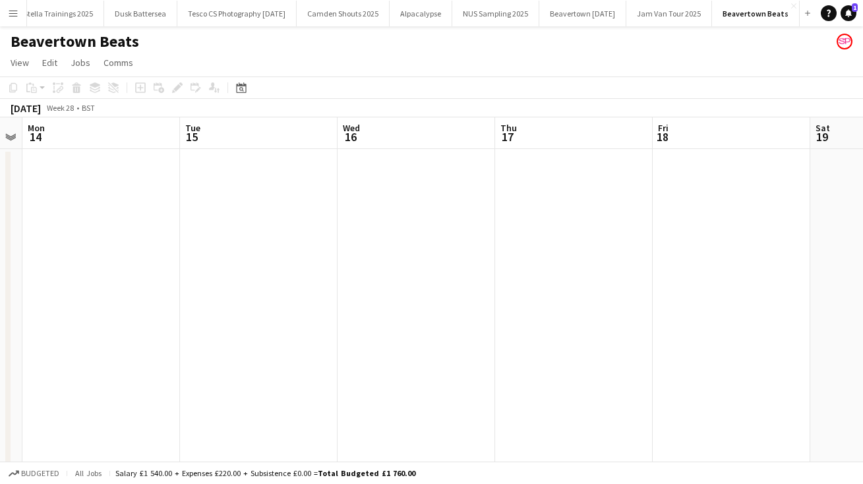
drag, startPoint x: 593, startPoint y: 384, endPoint x: 155, endPoint y: 355, distance: 438.7
click at [155, 355] on app-calendar-viewport "Thu 10 2/2 2 Jobs Fri 11 1/1 1 Job Sat 12 Sun 13 Mon 14 Tue 15 Wed 16 Thu 17 Fr…" at bounding box center [431, 304] width 863 height 374
drag, startPoint x: 722, startPoint y: 400, endPoint x: 158, endPoint y: 361, distance: 565.7
click at [158, 361] on app-calendar-viewport "Mon 14 Tue 15 Wed 16 Thu 17 Fri 18 Sat 19 Sun 20 Mon 21 Tue 22 Wed 23 Thu 24" at bounding box center [431, 304] width 863 height 374
drag, startPoint x: 657, startPoint y: 401, endPoint x: 75, endPoint y: 361, distance: 582.9
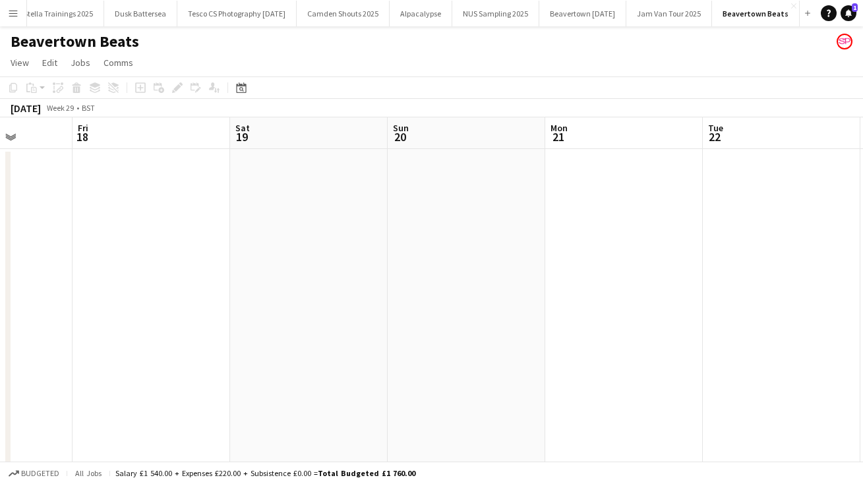
click at [125, 365] on app-calendar-viewport "Mon 14 Tue 15 Wed 16 Thu 17 Fri 18 Sat 19 Sun 20 Mon 21 Tue 22 Wed 23 Thu 24" at bounding box center [431, 304] width 863 height 374
drag, startPoint x: 645, startPoint y: 362, endPoint x: 4, endPoint y: 320, distance: 642.8
click at [4, 320] on app-calendar-viewport "Thu 17 Fri 18 Sat 19 Sun 20 Mon 21 Tue 22 Wed 23 Thu 24 Fri 25 Sat 26 Sun 27" at bounding box center [431, 304] width 863 height 374
drag, startPoint x: 575, startPoint y: 350, endPoint x: 32, endPoint y: 328, distance: 543.7
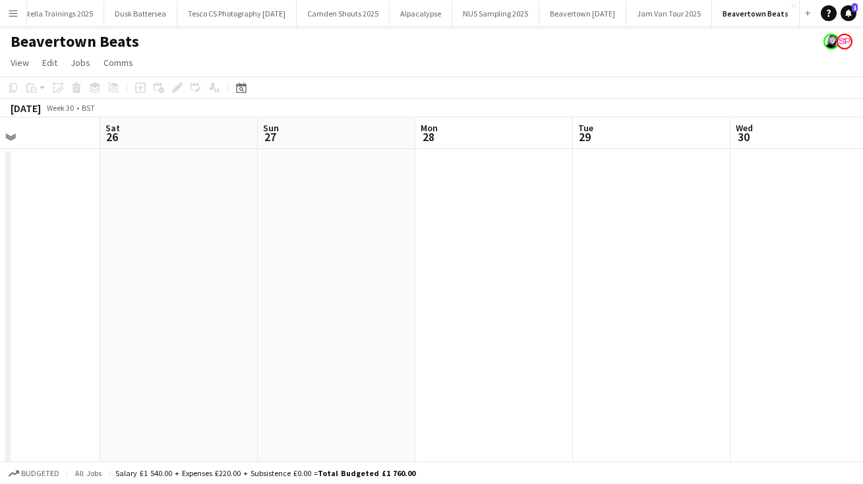
click at [32, 328] on app-calendar-viewport "Tue 22 Wed 23 Thu 24 Fri 25 Sat 26 Sun 27 Mon 28 Tue 29 Wed 30 Thu 31 Fri 1" at bounding box center [431, 304] width 863 height 374
drag, startPoint x: 578, startPoint y: 359, endPoint x: 21, endPoint y: 322, distance: 558.3
click at [103, 326] on app-calendar-viewport "Sat 26 Sun 27 Mon 28 Tue 29 Wed 30 Thu 31 Fri 1 Sat 2 Sun 3 Mon 4 Tue 5 3/3 3 J…" at bounding box center [431, 304] width 863 height 374
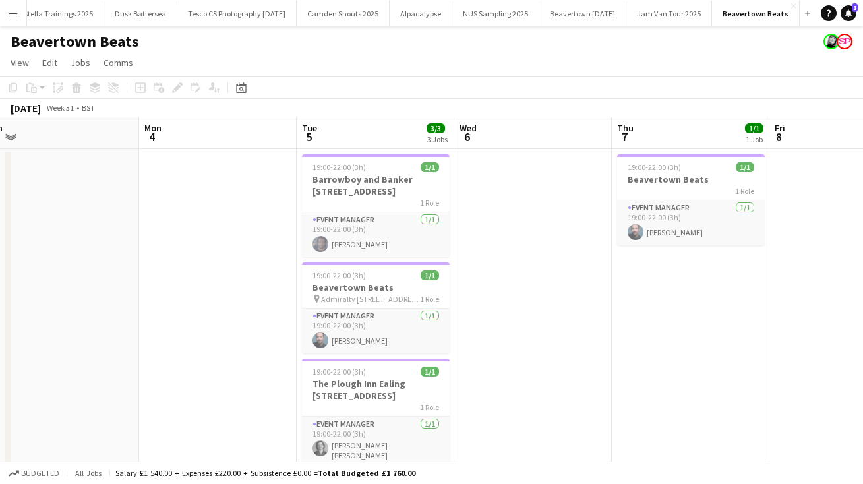
drag, startPoint x: 597, startPoint y: 365, endPoint x: 126, endPoint y: 345, distance: 471.1
click at [125, 345] on app-calendar-viewport "Thu 31 Fri 1 Sat 2 Sun 3 Mon 4 Tue 5 3/3 3 Jobs Wed 6 Thu 7 1/1 1 Job Fri 8 Sat…" at bounding box center [431, 304] width 863 height 374
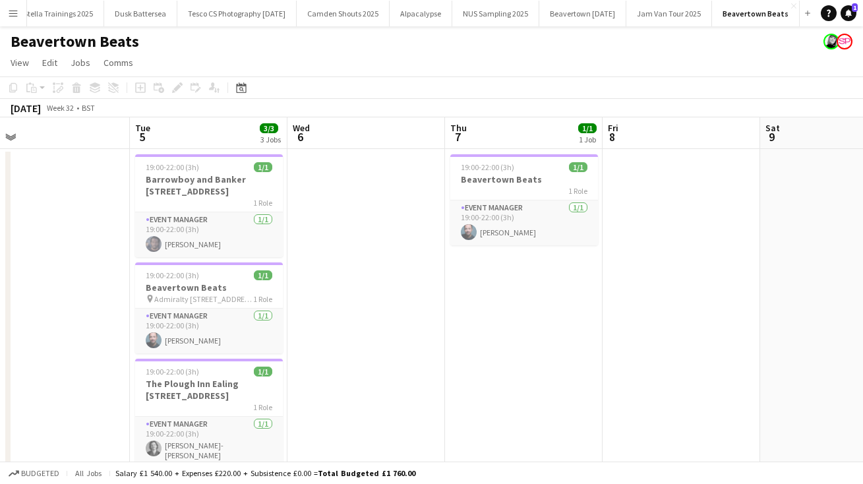
scroll to position [0, 500]
drag, startPoint x: 736, startPoint y: 422, endPoint x: 570, endPoint y: 415, distance: 166.3
click at [570, 415] on app-calendar-viewport "Fri 1 Sat 2 Sun 3 Mon 4 Tue 5 3/3 3 Jobs Wed 6 Thu 7 1/1 1 Job Fri 8 Sat 9 Sun …" at bounding box center [431, 304] width 863 height 374
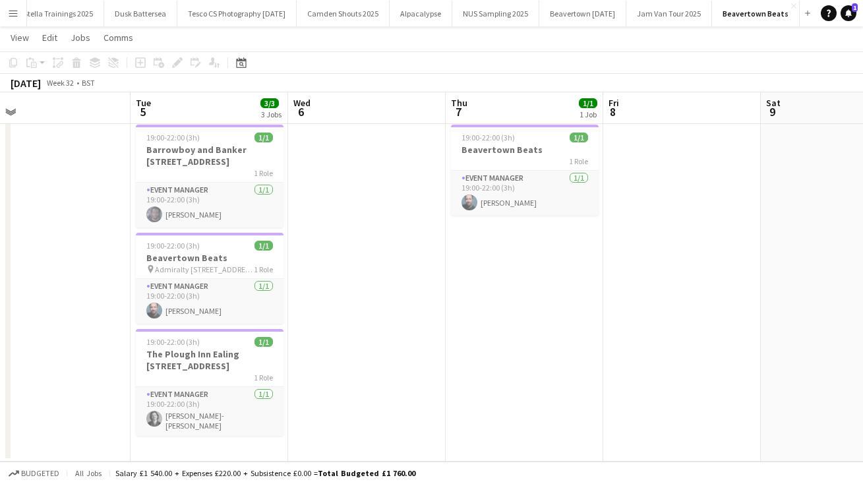
drag, startPoint x: 570, startPoint y: 415, endPoint x: 571, endPoint y: 514, distance: 98.9
click at [571, 483] on html "Menu Boards Boards Boards All jobs Status Workforce Workforce My Workforce Recr…" at bounding box center [431, 228] width 863 height 512
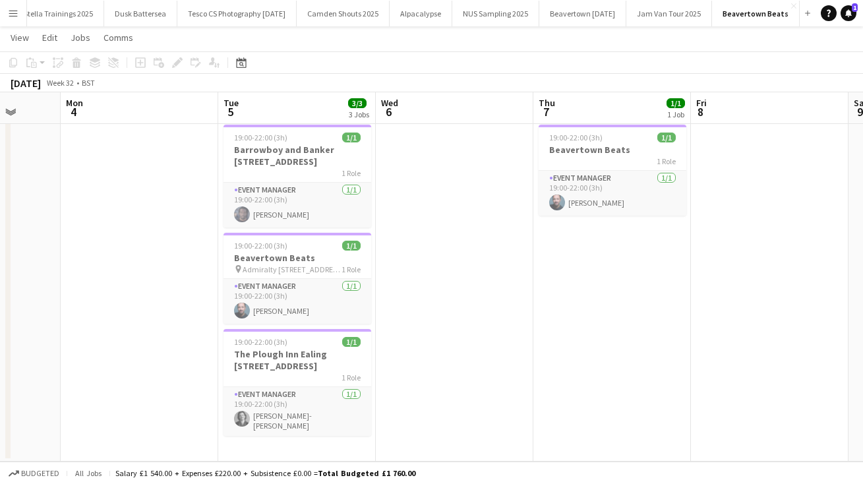
drag, startPoint x: 740, startPoint y: 405, endPoint x: 291, endPoint y: 398, distance: 449.0
click at [291, 398] on app-calendar-viewport "Fri 1 Sat 2 Sun 3 Mon 4 Tue 5 3/3 3 Jobs Wed 6 Thu 7 1/1 1 Job Fri 8 Sat 9 Sun …" at bounding box center [431, 242] width 863 height 438
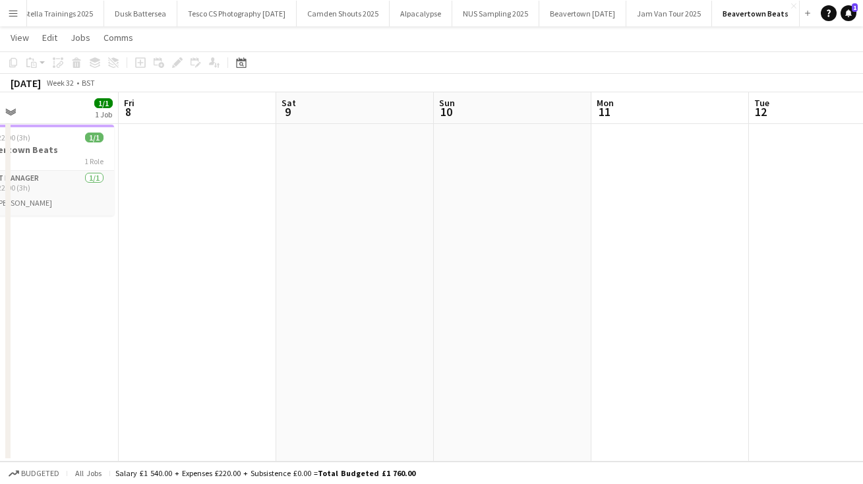
scroll to position [0, 461]
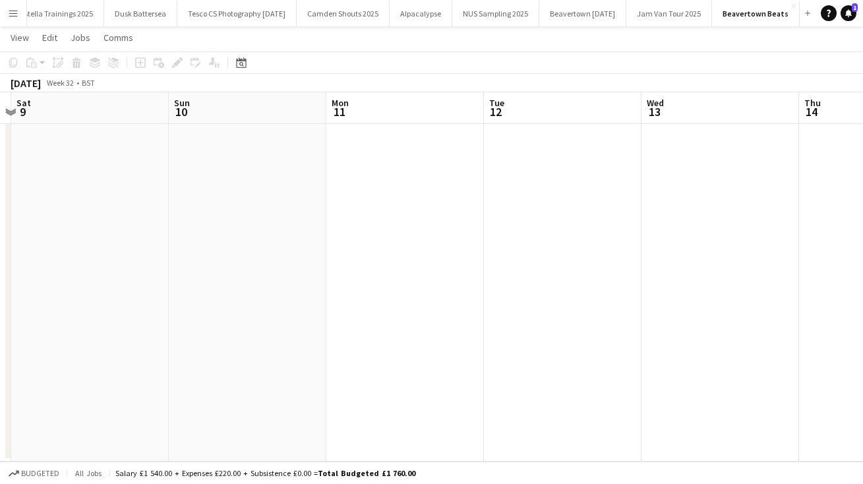
drag, startPoint x: 669, startPoint y: 367, endPoint x: 68, endPoint y: 363, distance: 601.3
click at [89, 365] on app-calendar-viewport "Tue 5 3/3 3 Jobs Wed 6 Thu 7 1/1 1 Job Fri 8 Sat 9 Sun 10 Mon 11 Tue 12 Wed 13 …" at bounding box center [431, 242] width 863 height 438
drag, startPoint x: 111, startPoint y: 329, endPoint x: 885, endPoint y: 328, distance: 774.6
click at [862, 328] on html "Menu Boards Boards Boards All jobs Status Workforce Workforce My Workforce Recr…" at bounding box center [431, 228] width 863 height 512
drag, startPoint x: 288, startPoint y: 329, endPoint x: 885, endPoint y: 267, distance: 600.5
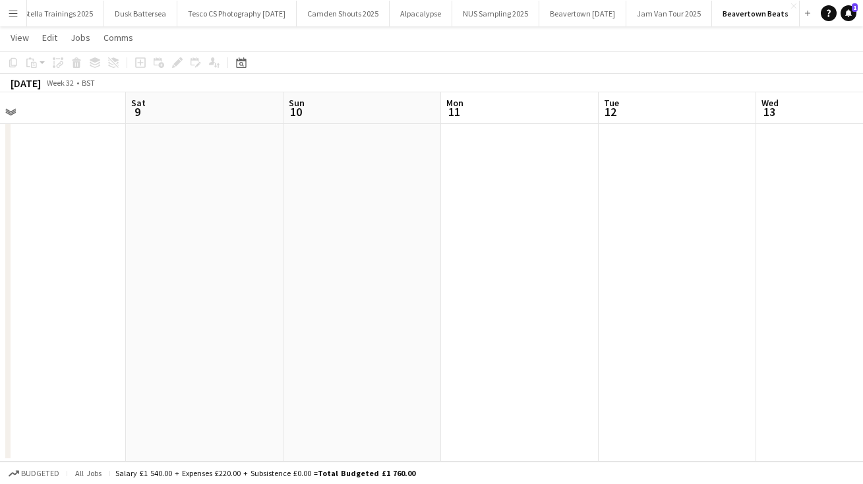
click at [862, 267] on html "Menu Boards Boards Boards All jobs Status Workforce Workforce My Workforce Recr…" at bounding box center [431, 228] width 863 height 512
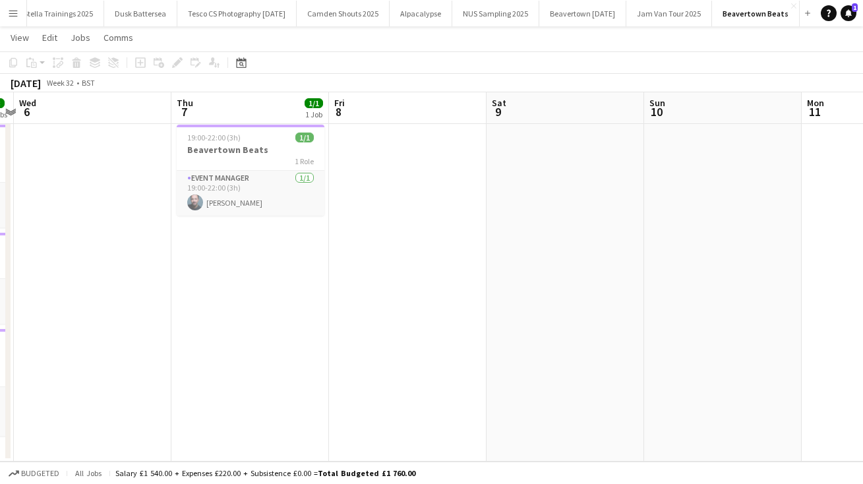
scroll to position [0, 416]
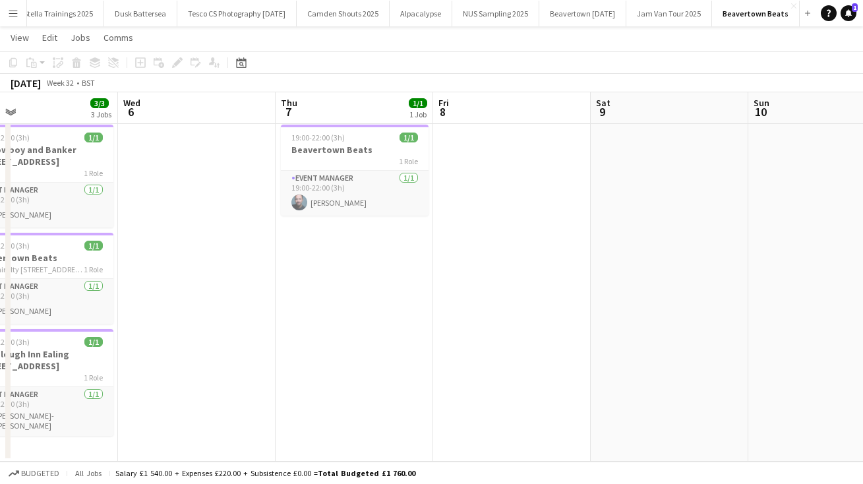
drag, startPoint x: 123, startPoint y: 269, endPoint x: 885, endPoint y: 258, distance: 762.2
click at [862, 258] on html "Menu Boards Boards Boards All jobs Status Workforce Workforce My Workforce Recr…" at bounding box center [431, 228] width 863 height 512
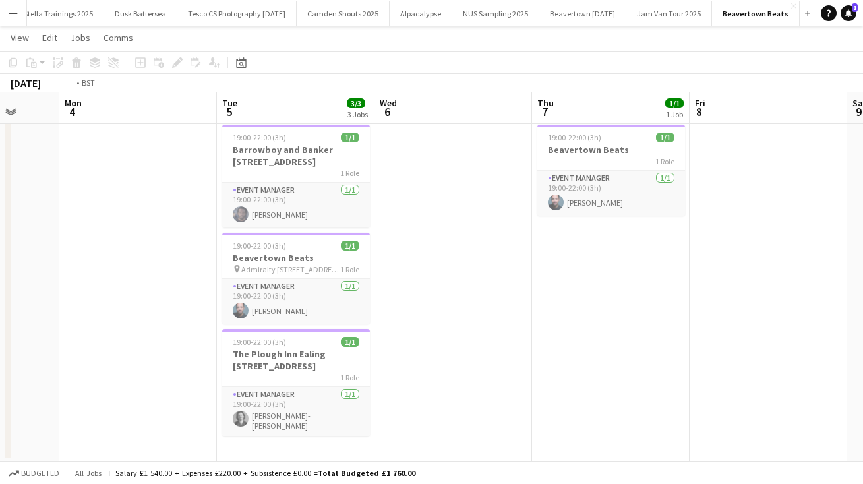
drag, startPoint x: 269, startPoint y: 260, endPoint x: 885, endPoint y: 260, distance: 616.4
click at [862, 260] on html "Menu Boards Boards Boards All jobs Status Workforce Workforce My Workforce Recr…" at bounding box center [431, 228] width 863 height 512
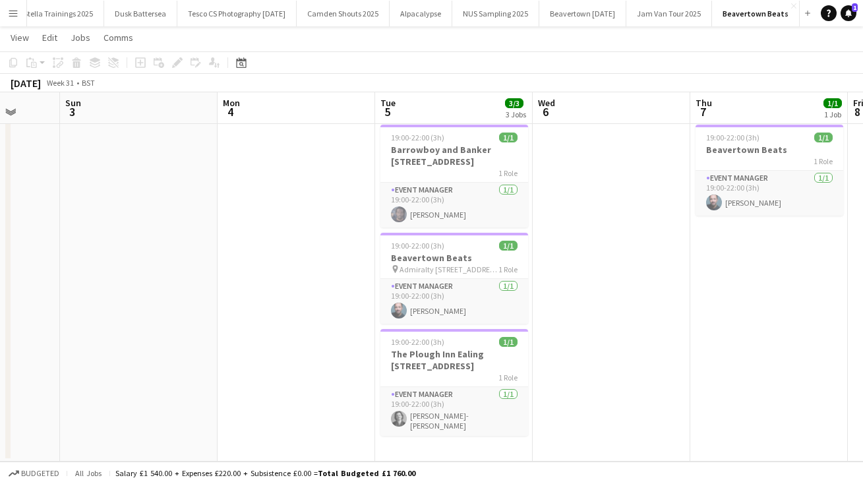
drag, startPoint x: 110, startPoint y: 246, endPoint x: 885, endPoint y: 210, distance: 776.1
click at [862, 210] on html "Menu Boards Boards Boards All jobs Status Workforce Workforce My Workforce Recr…" at bounding box center [431, 228] width 863 height 512
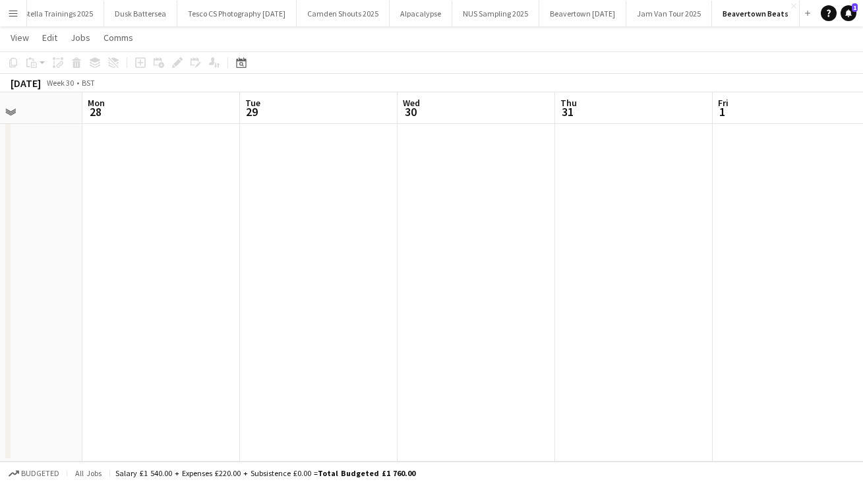
drag, startPoint x: 231, startPoint y: 248, endPoint x: 885, endPoint y: 223, distance: 654.5
click at [862, 223] on html "Menu Boards Boards Boards All jobs Status Workforce Workforce My Workforce Recr…" at bounding box center [431, 228] width 863 height 512
drag, startPoint x: 204, startPoint y: 261, endPoint x: 885, endPoint y: 237, distance: 681.4
click at [862, 237] on html "Menu Boards Boards Boards All jobs Status Workforce Workforce My Workforce Recr…" at bounding box center [431, 228] width 863 height 512
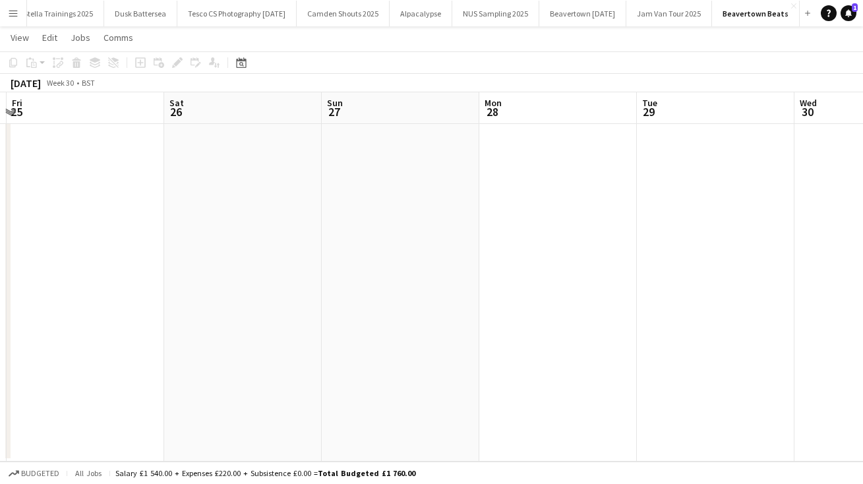
scroll to position [0, 490]
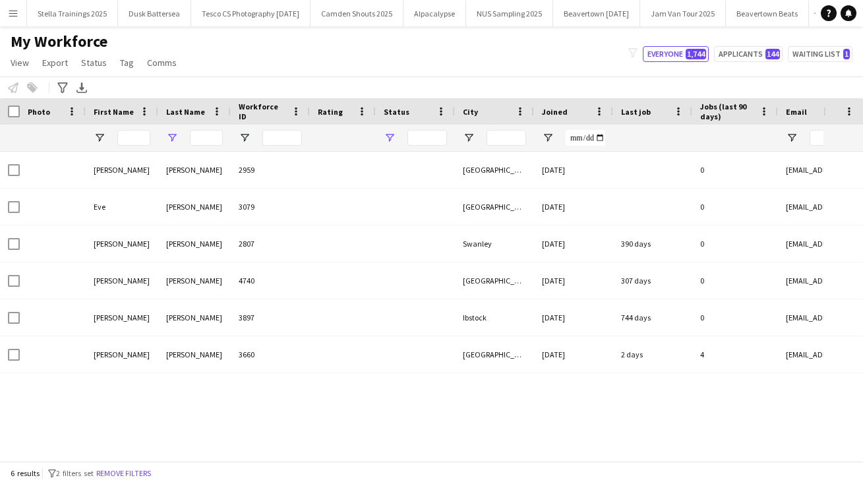
type input "******"
type input "**********"
